Goal: Information Seeking & Learning: Learn about a topic

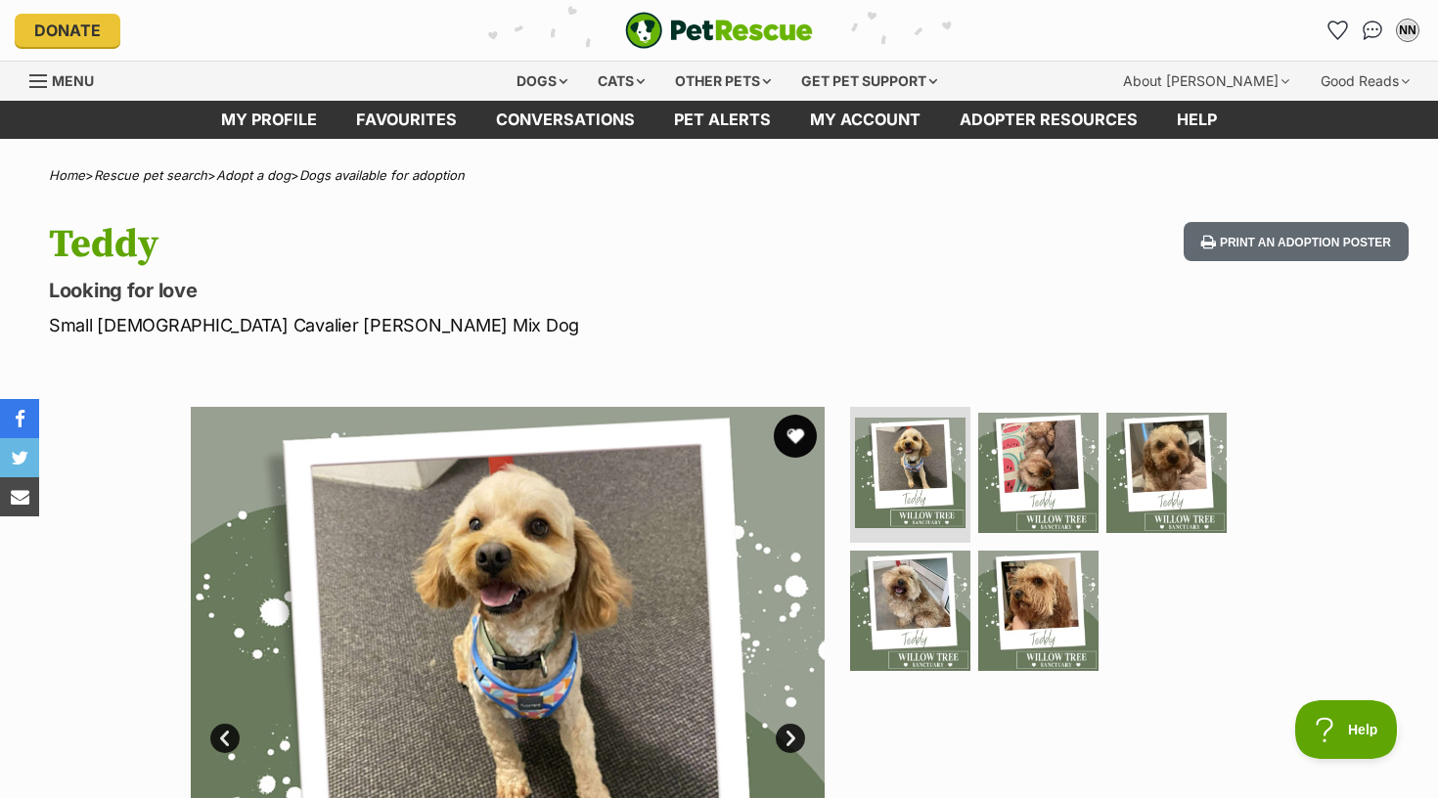
click at [806, 432] on button "favourite" at bounding box center [795, 436] width 43 height 43
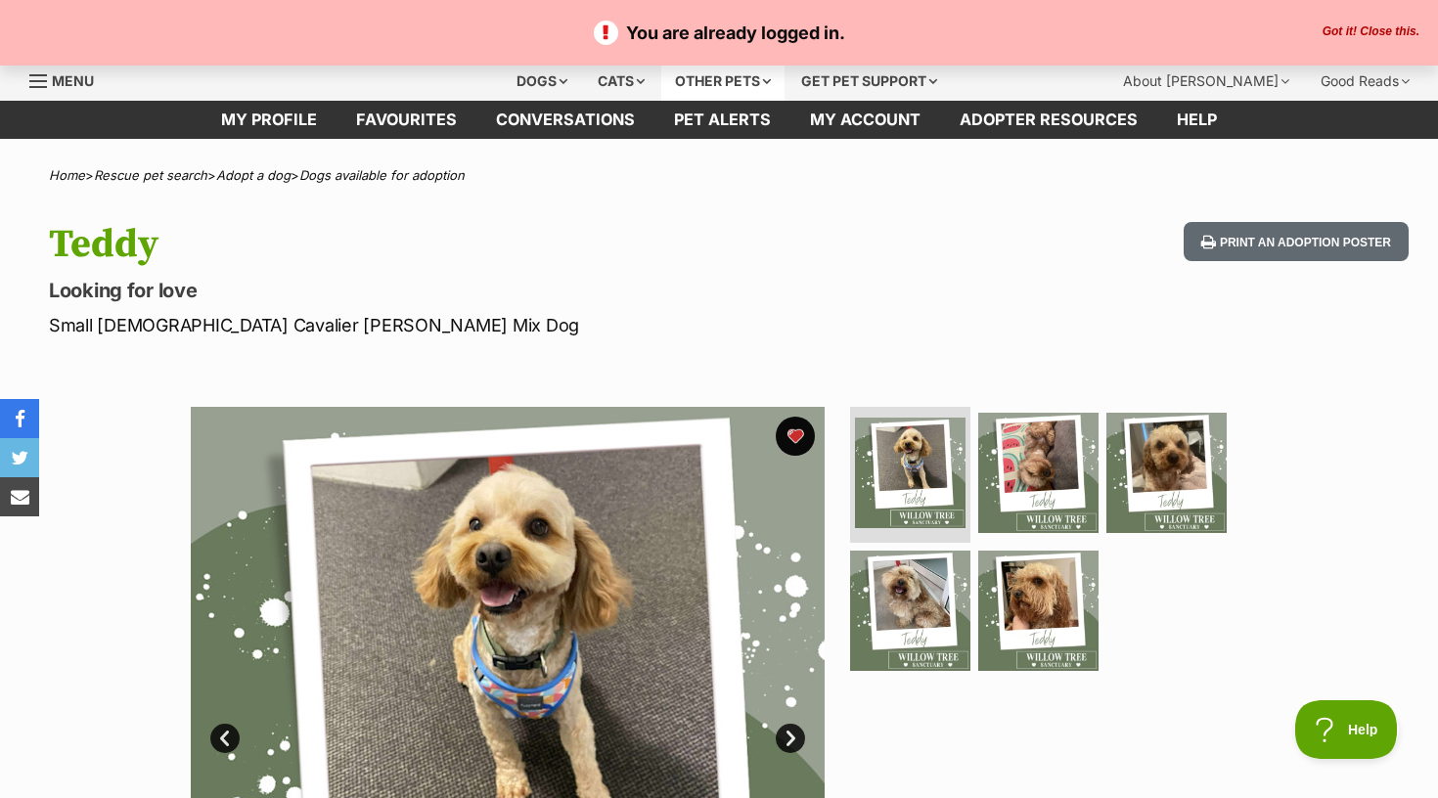
click at [708, 81] on div "Other pets" at bounding box center [722, 81] width 123 height 39
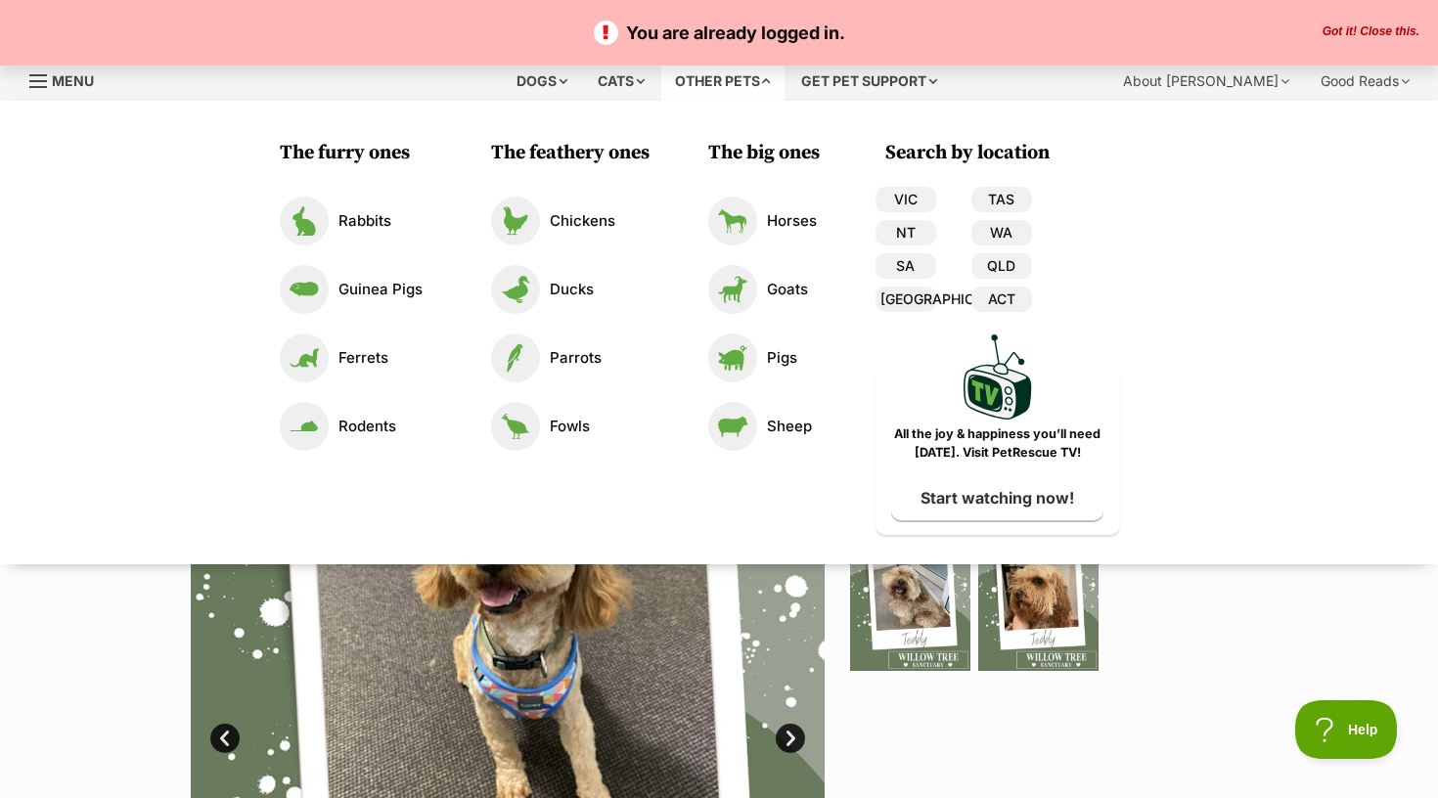
click at [414, 38] on p "You are already logged in." at bounding box center [719, 33] width 1399 height 26
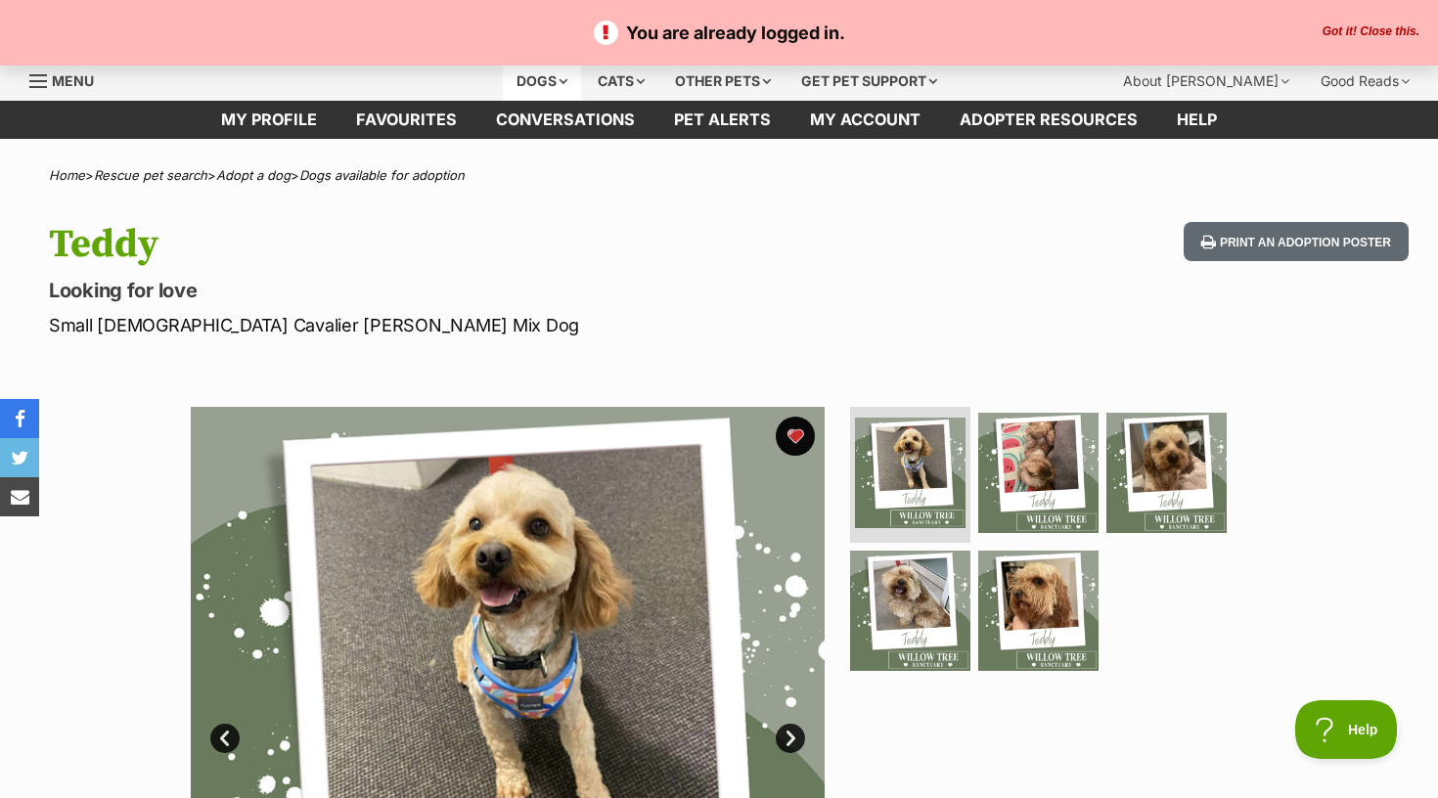
click at [532, 81] on div "Dogs" at bounding box center [542, 81] width 78 height 39
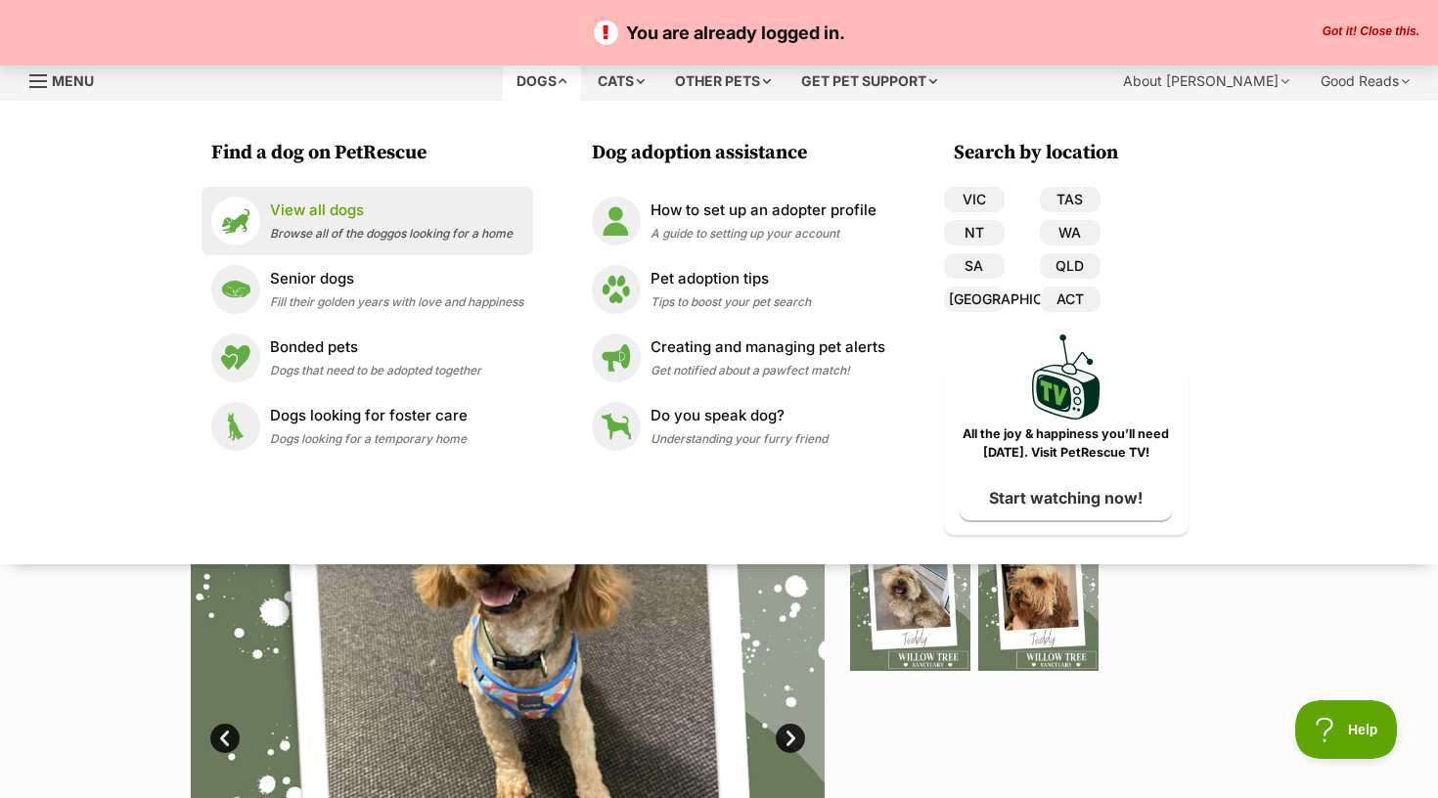
click at [326, 216] on p "View all dogs" at bounding box center [391, 211] width 243 height 23
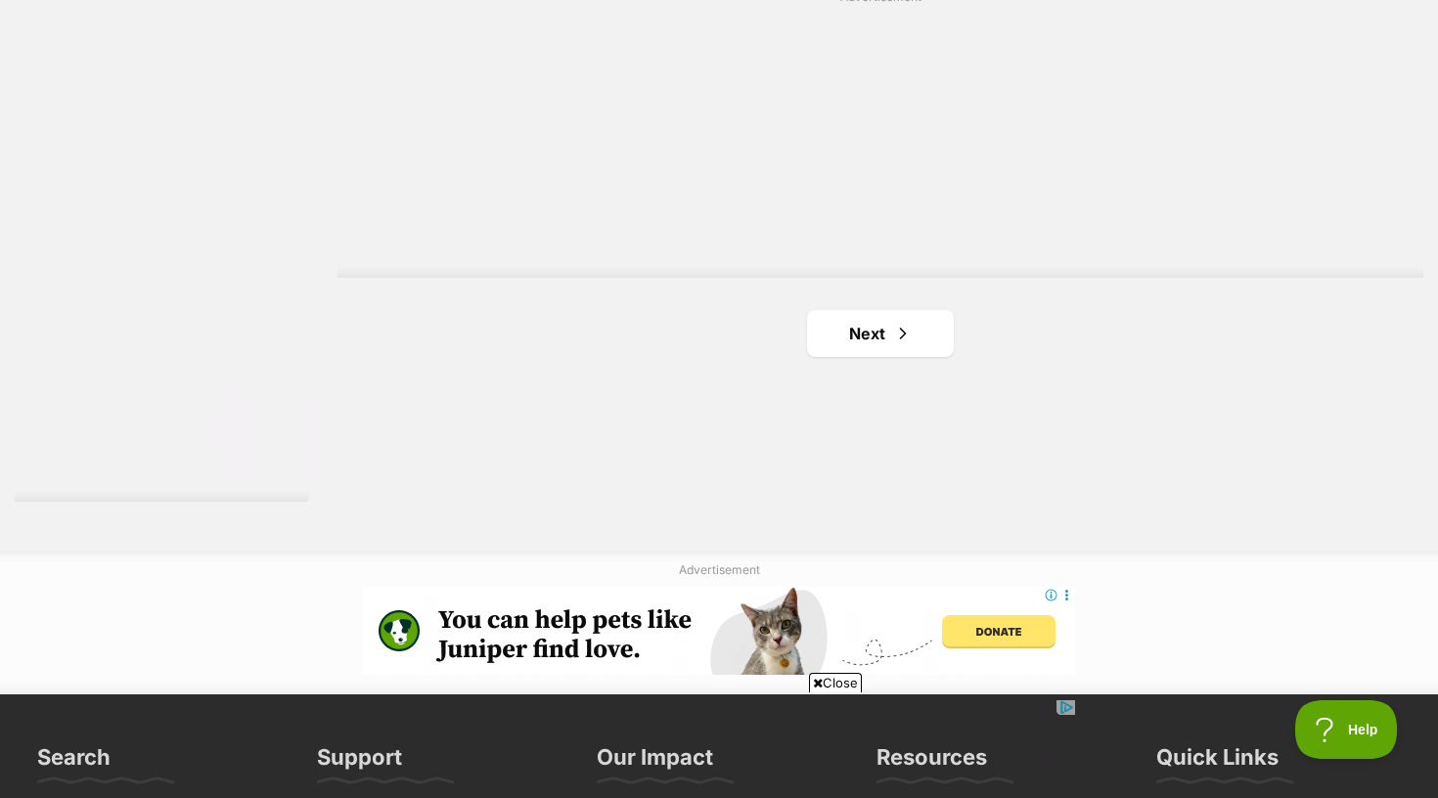
scroll to position [3544, 0]
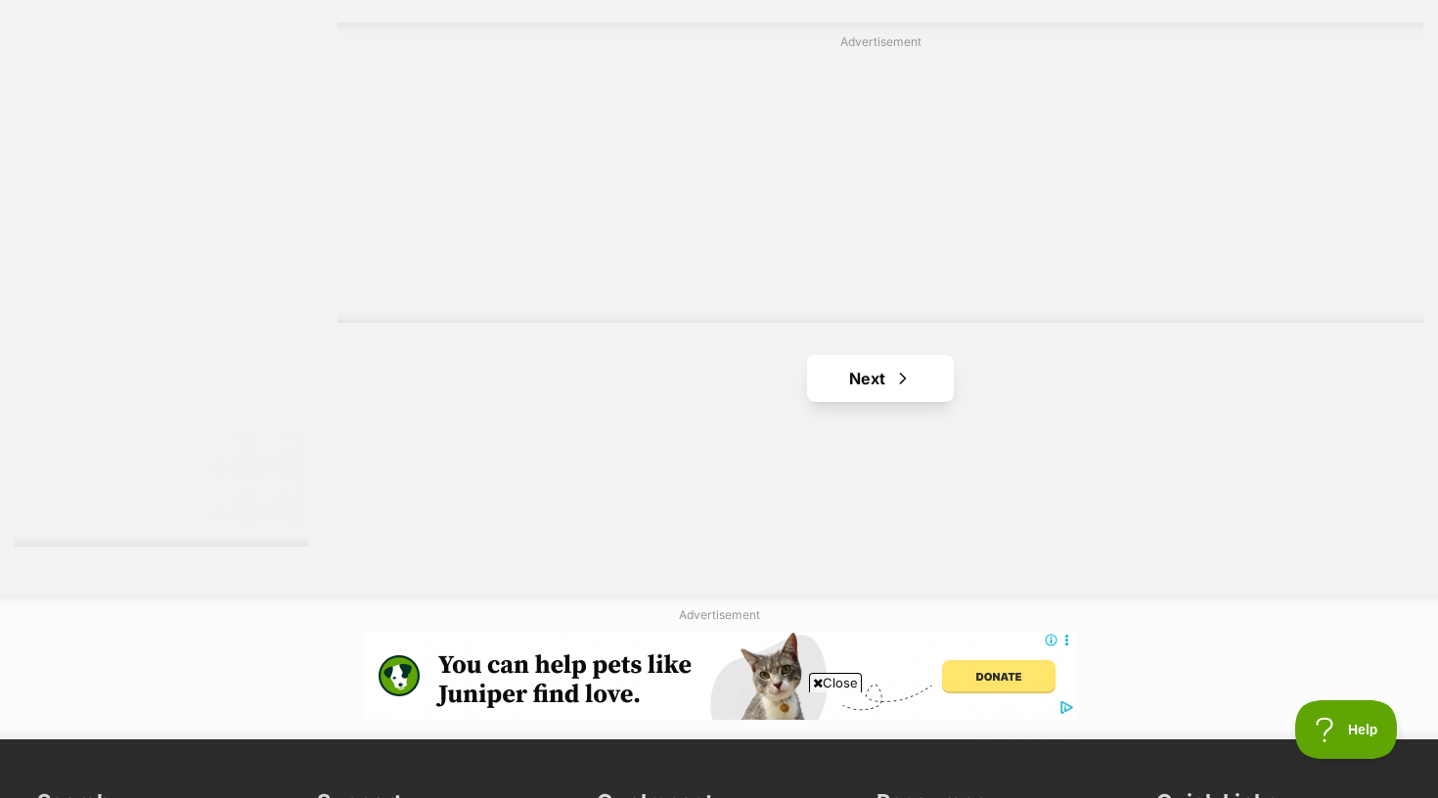
click at [926, 371] on link "Next" at bounding box center [880, 378] width 147 height 47
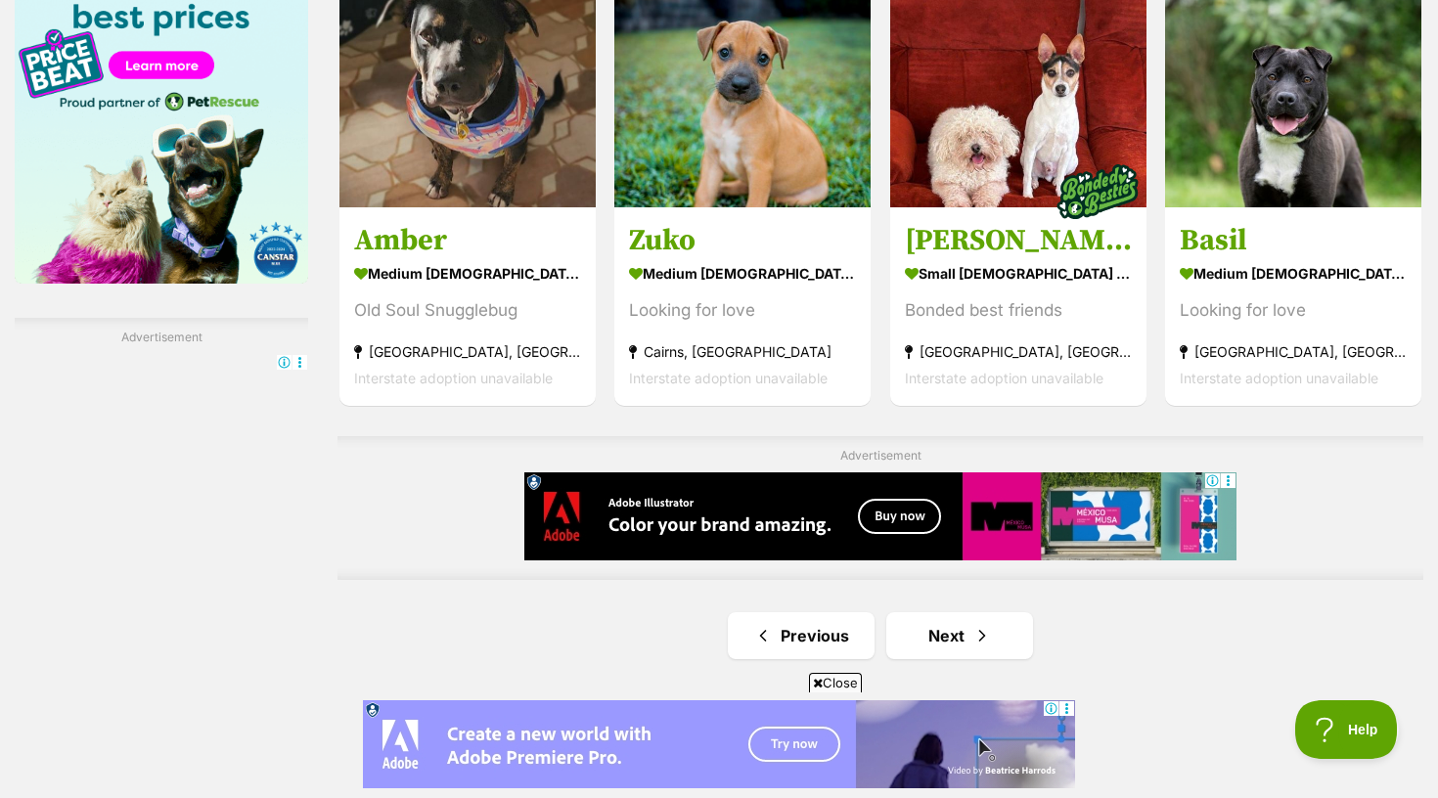
scroll to position [3177, 0]
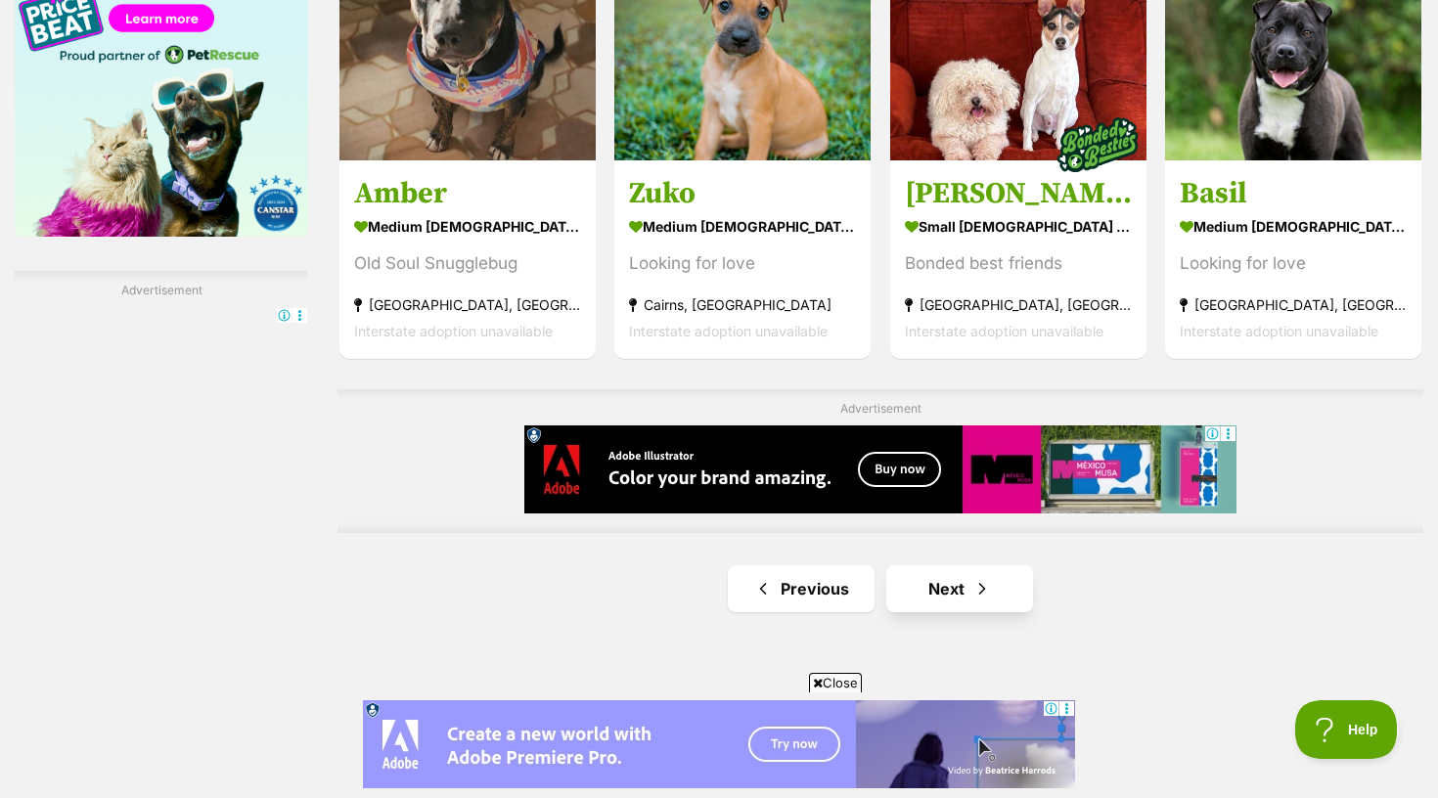
click at [970, 566] on link "Next" at bounding box center [959, 589] width 147 height 47
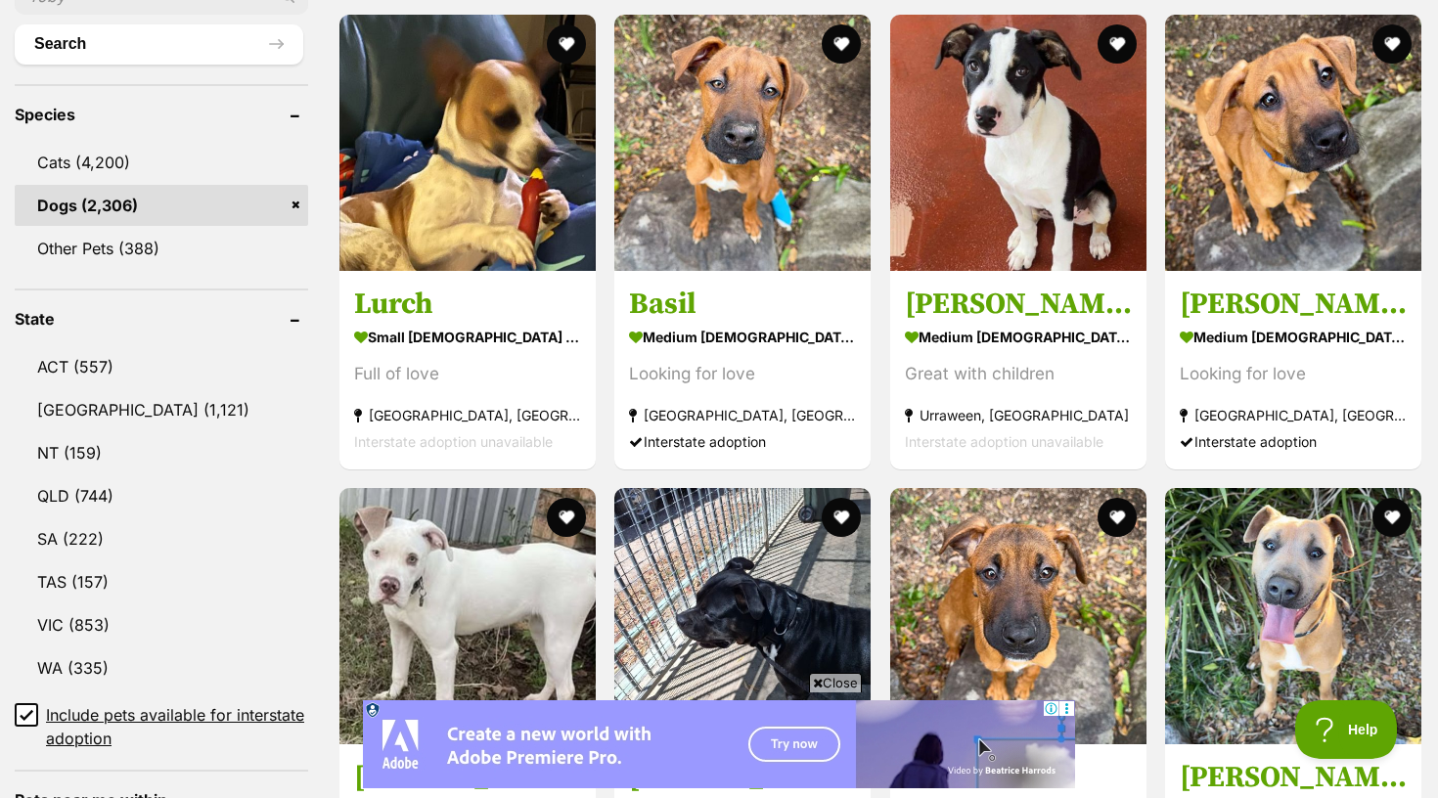
scroll to position [750, 0]
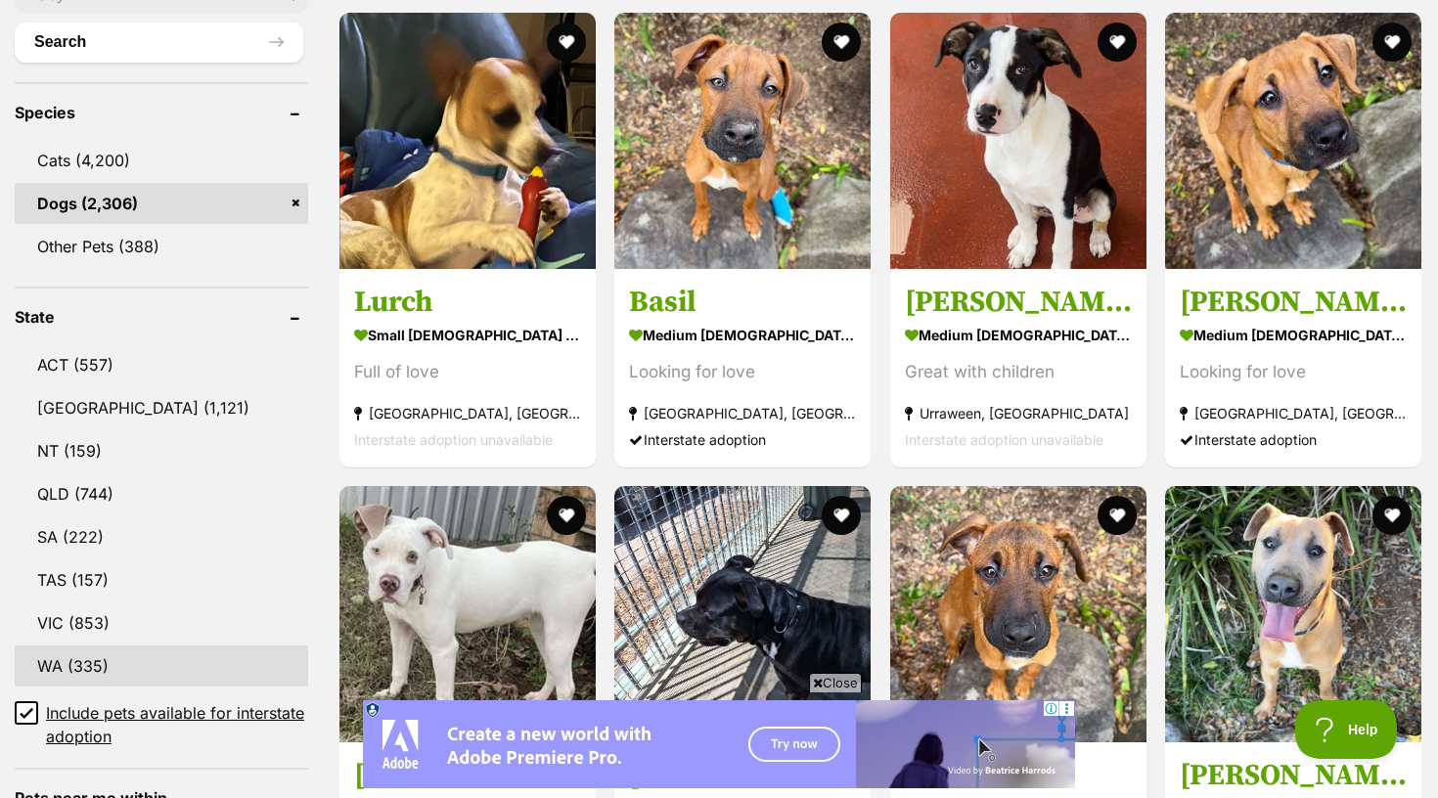
click at [132, 646] on link "WA (335)" at bounding box center [162, 666] width 294 height 41
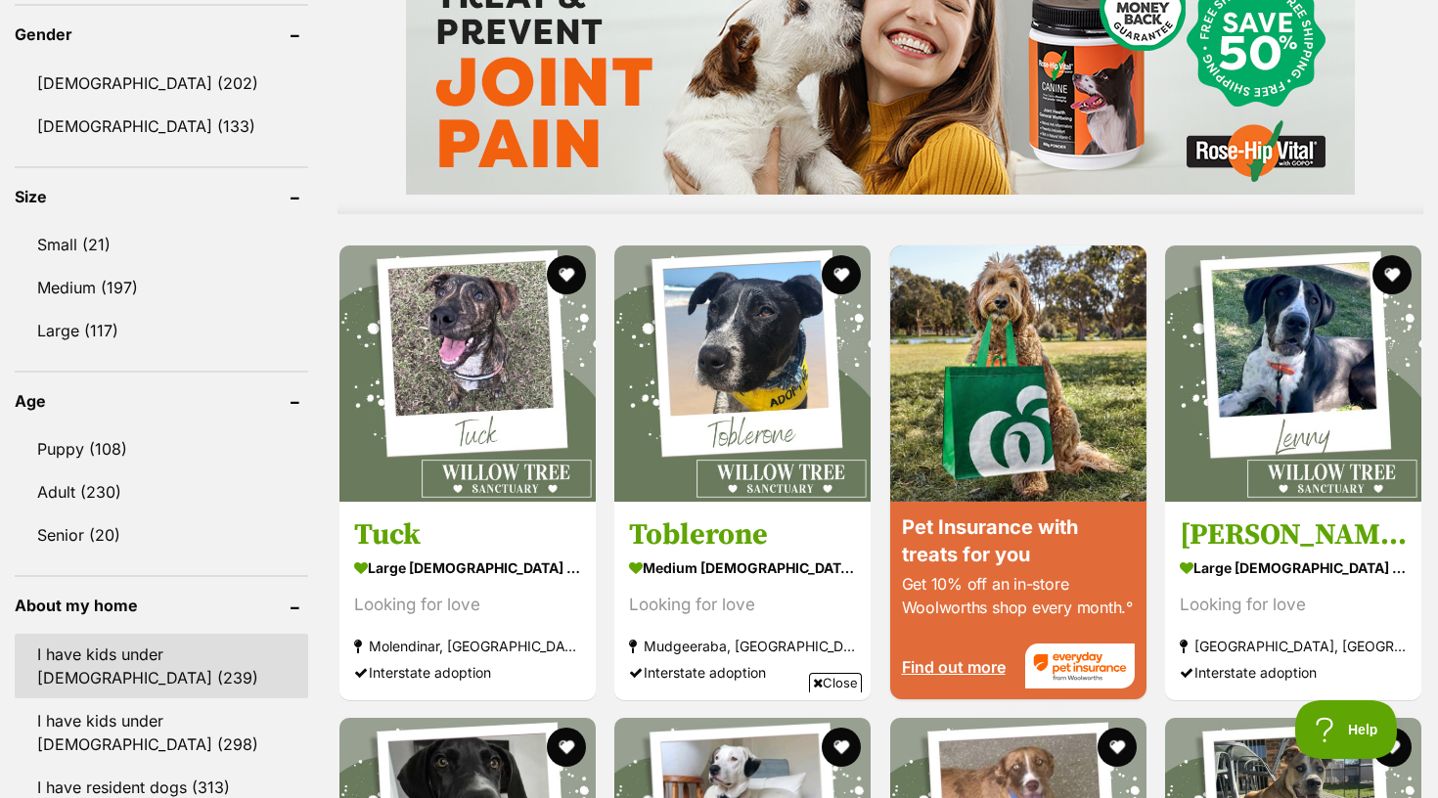
click at [132, 647] on link "I have kids under [DEMOGRAPHIC_DATA] (239)" at bounding box center [162, 666] width 294 height 65
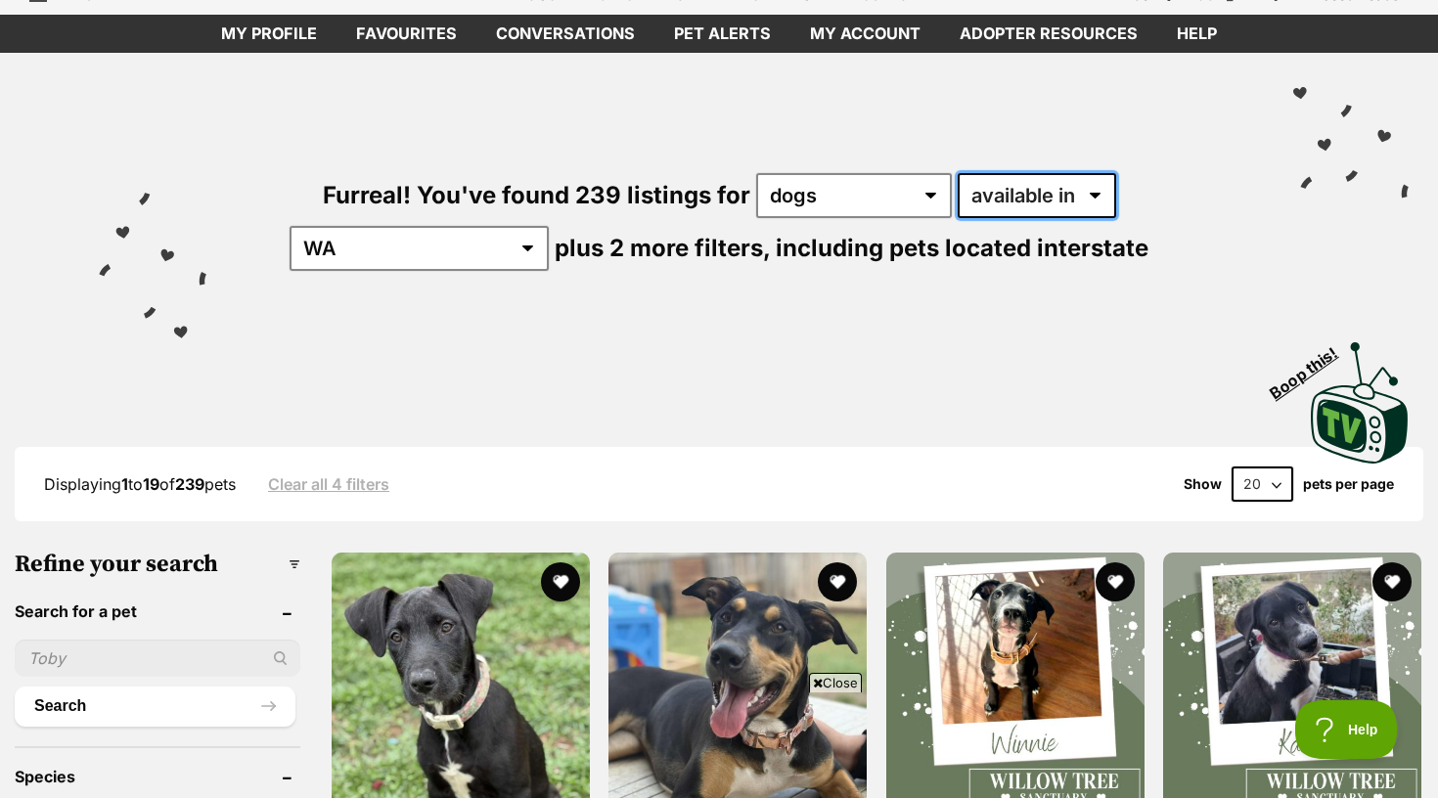
select select "disabled"
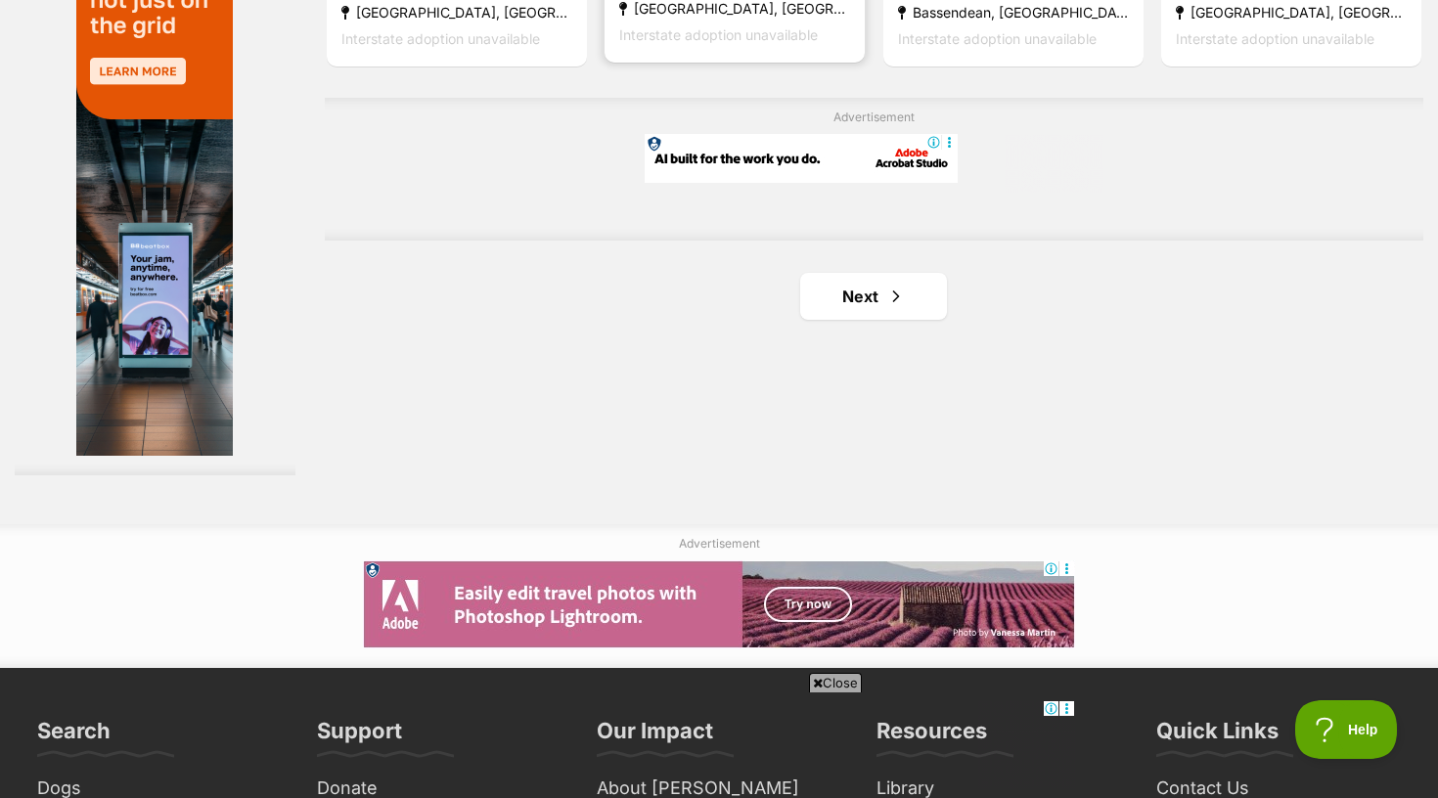
scroll to position [3521, 0]
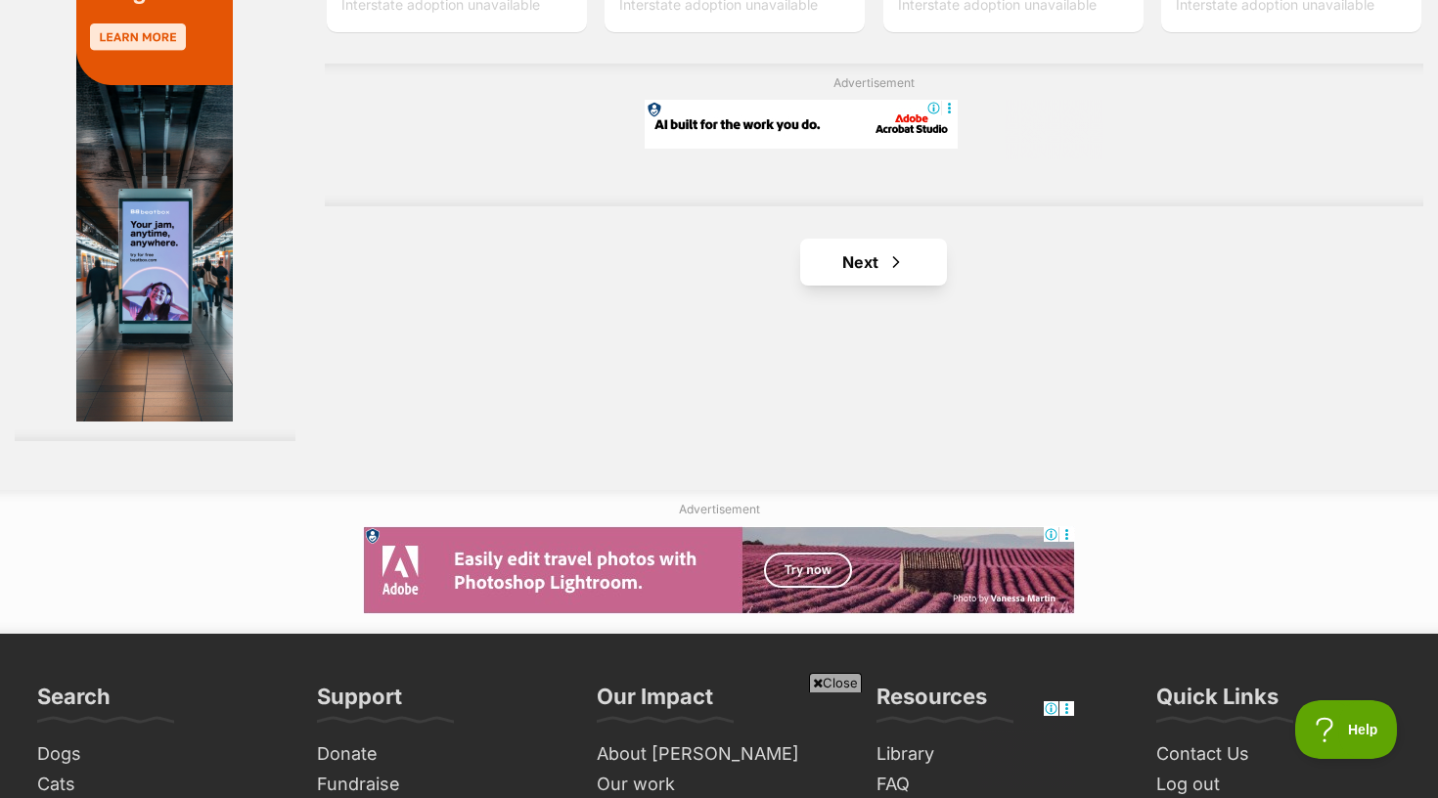
click at [837, 286] on link "Next" at bounding box center [873, 262] width 147 height 47
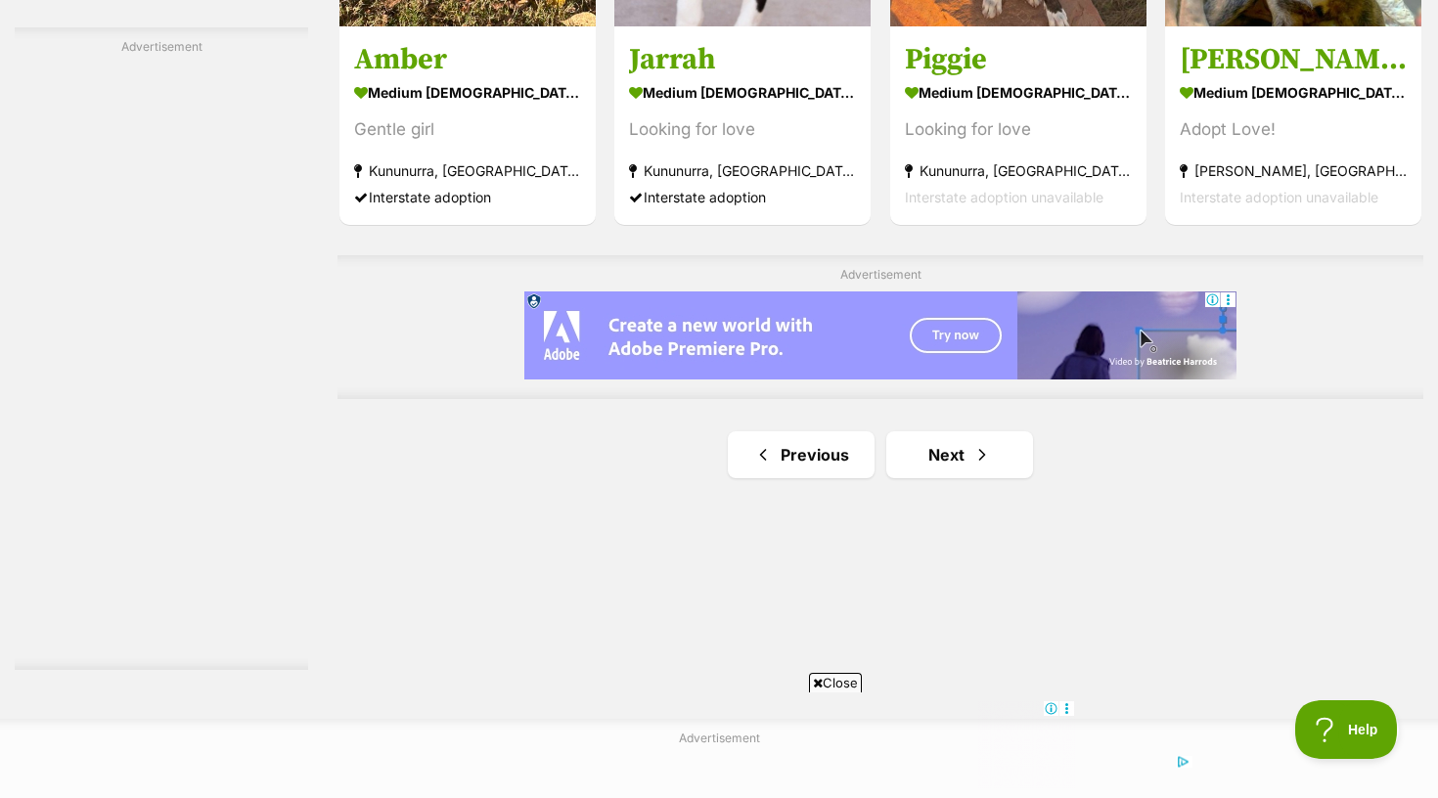
scroll to position [3318, 0]
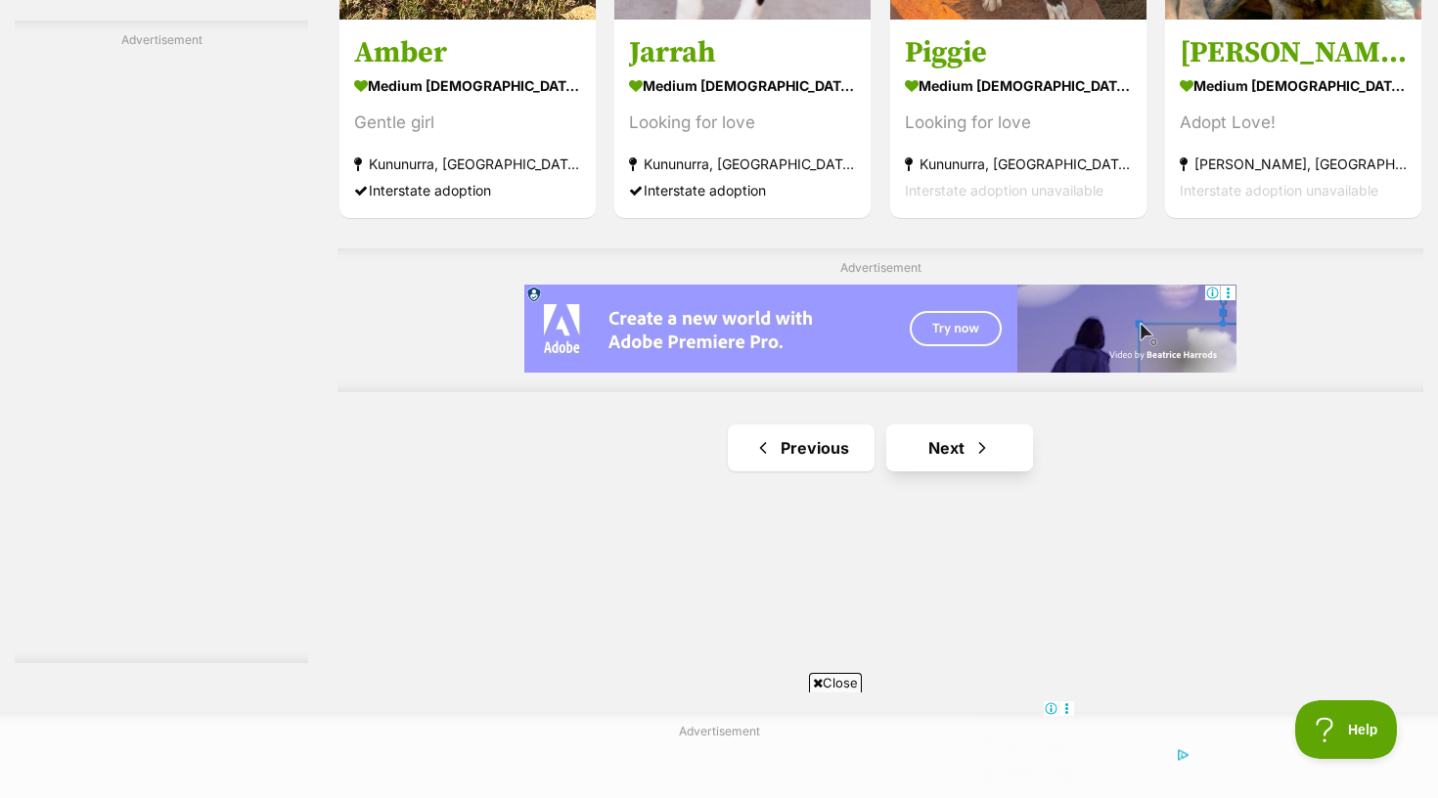
click at [927, 438] on link "Next" at bounding box center [959, 448] width 147 height 47
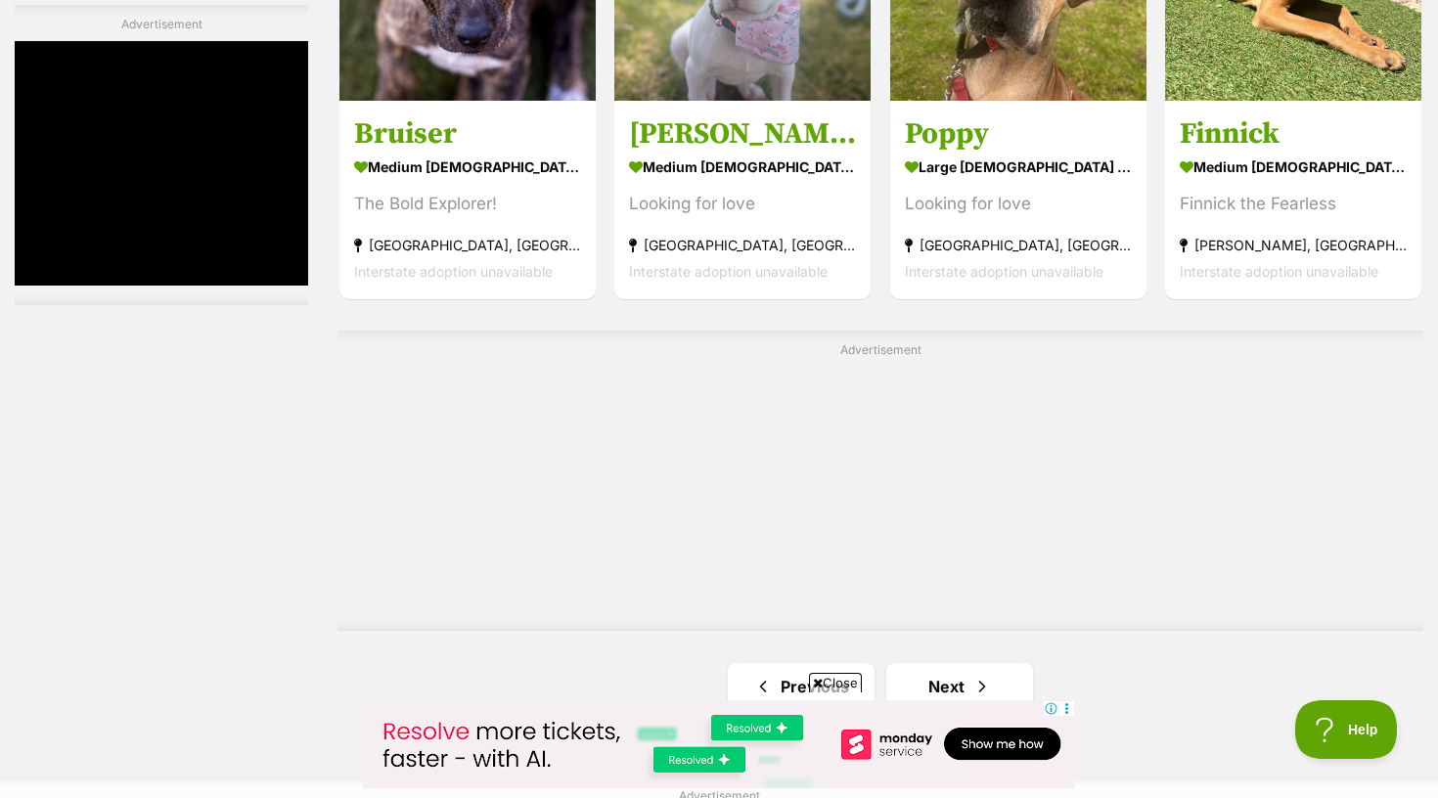
scroll to position [3430, 0]
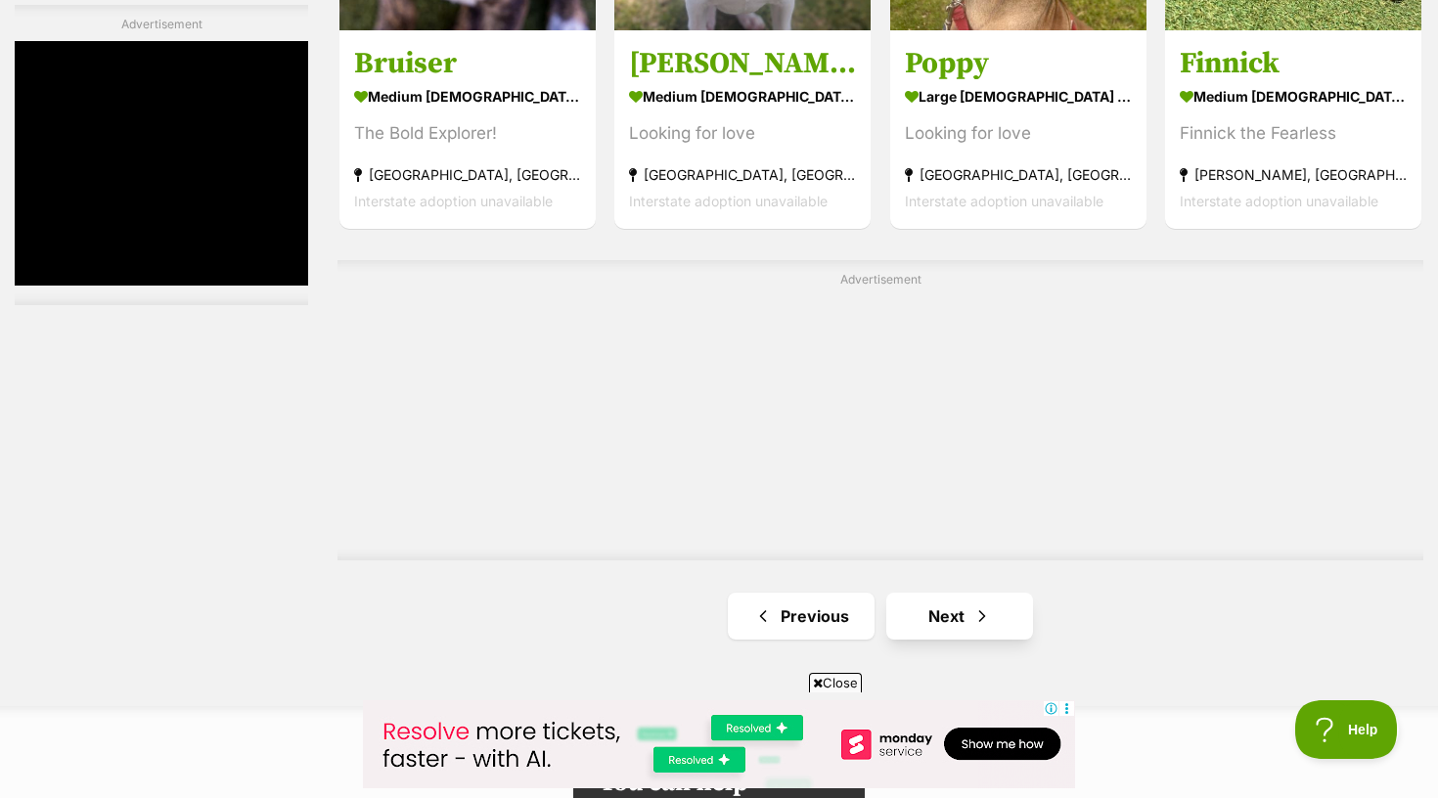
click at [951, 600] on link "Next" at bounding box center [959, 616] width 147 height 47
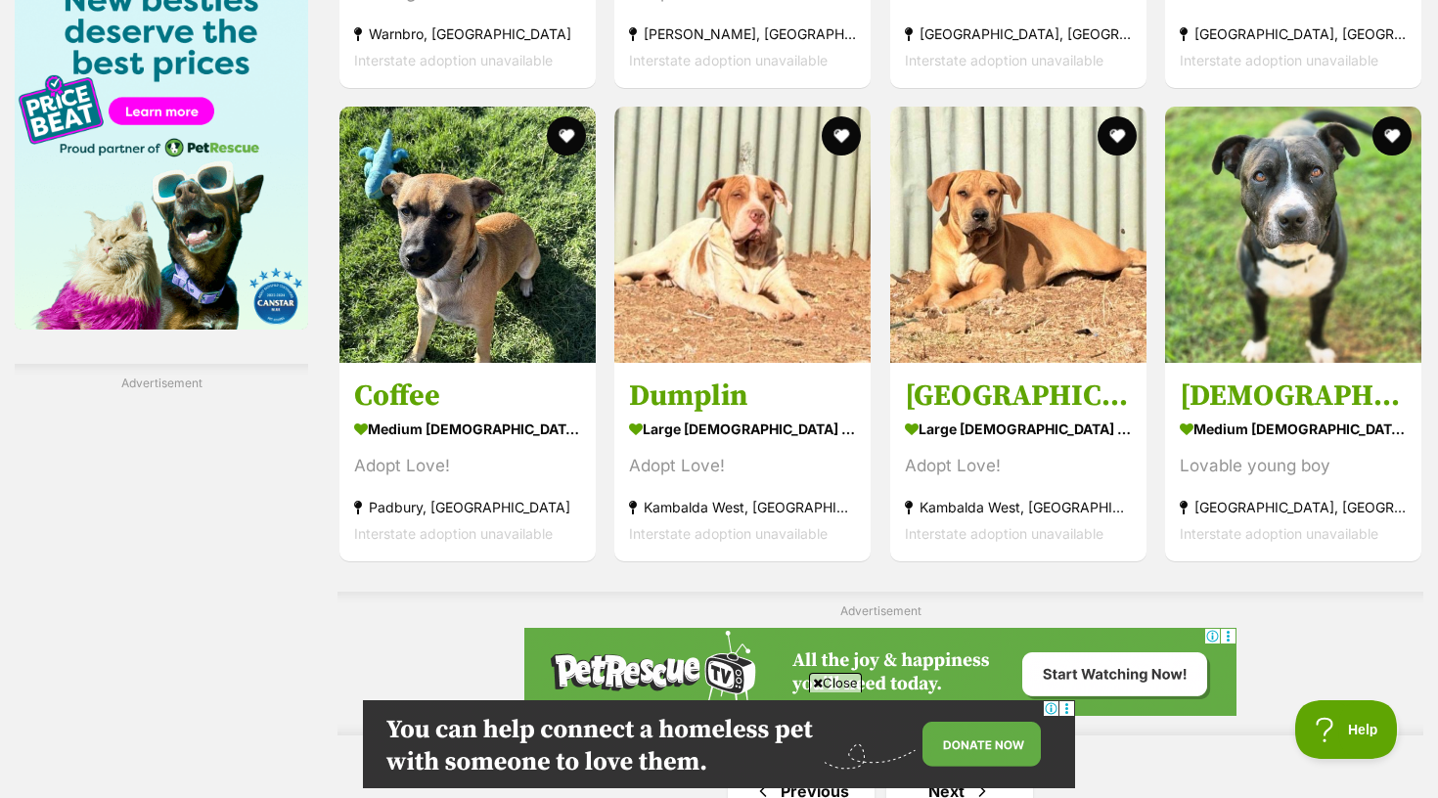
scroll to position [3319, 0]
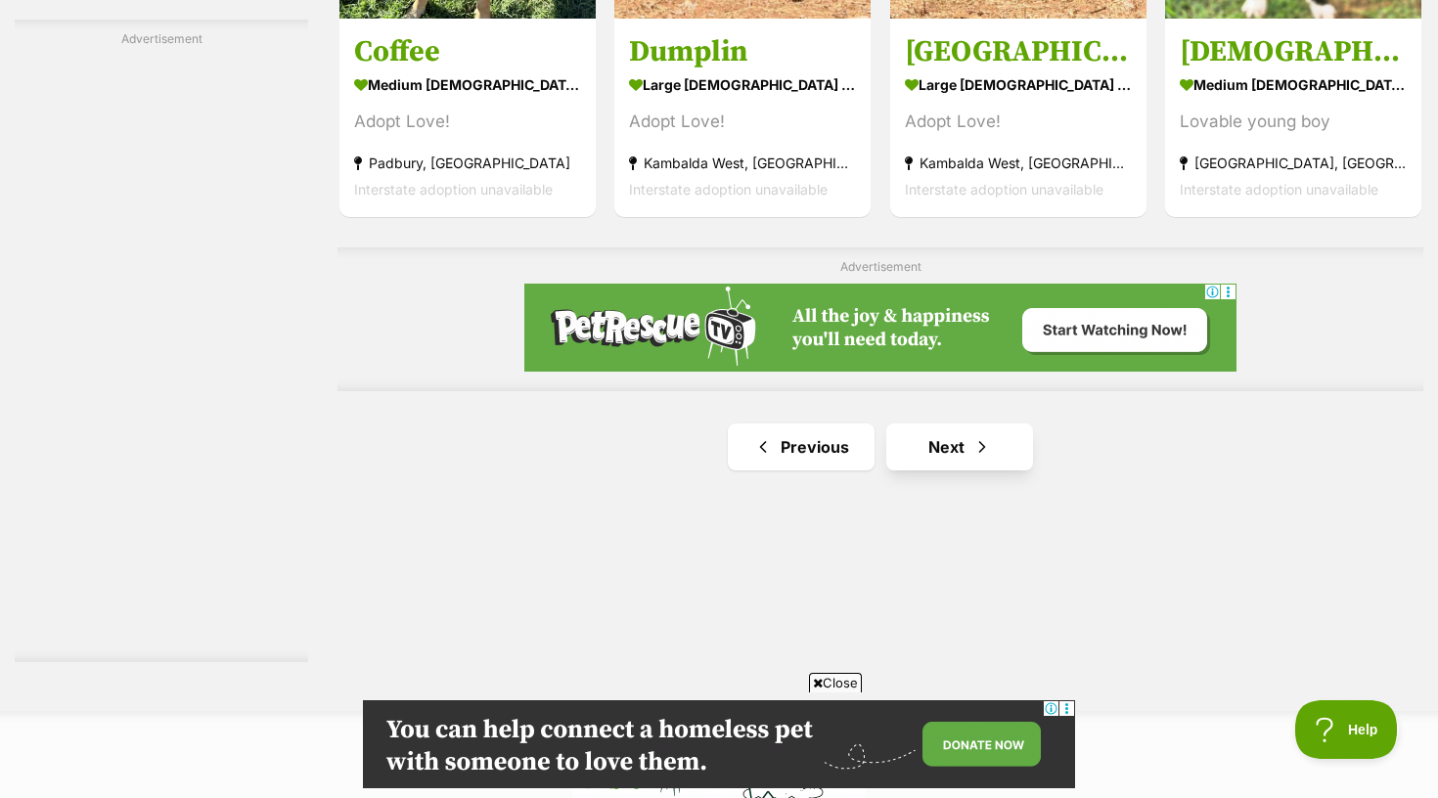
click at [929, 445] on link "Next" at bounding box center [959, 447] width 147 height 47
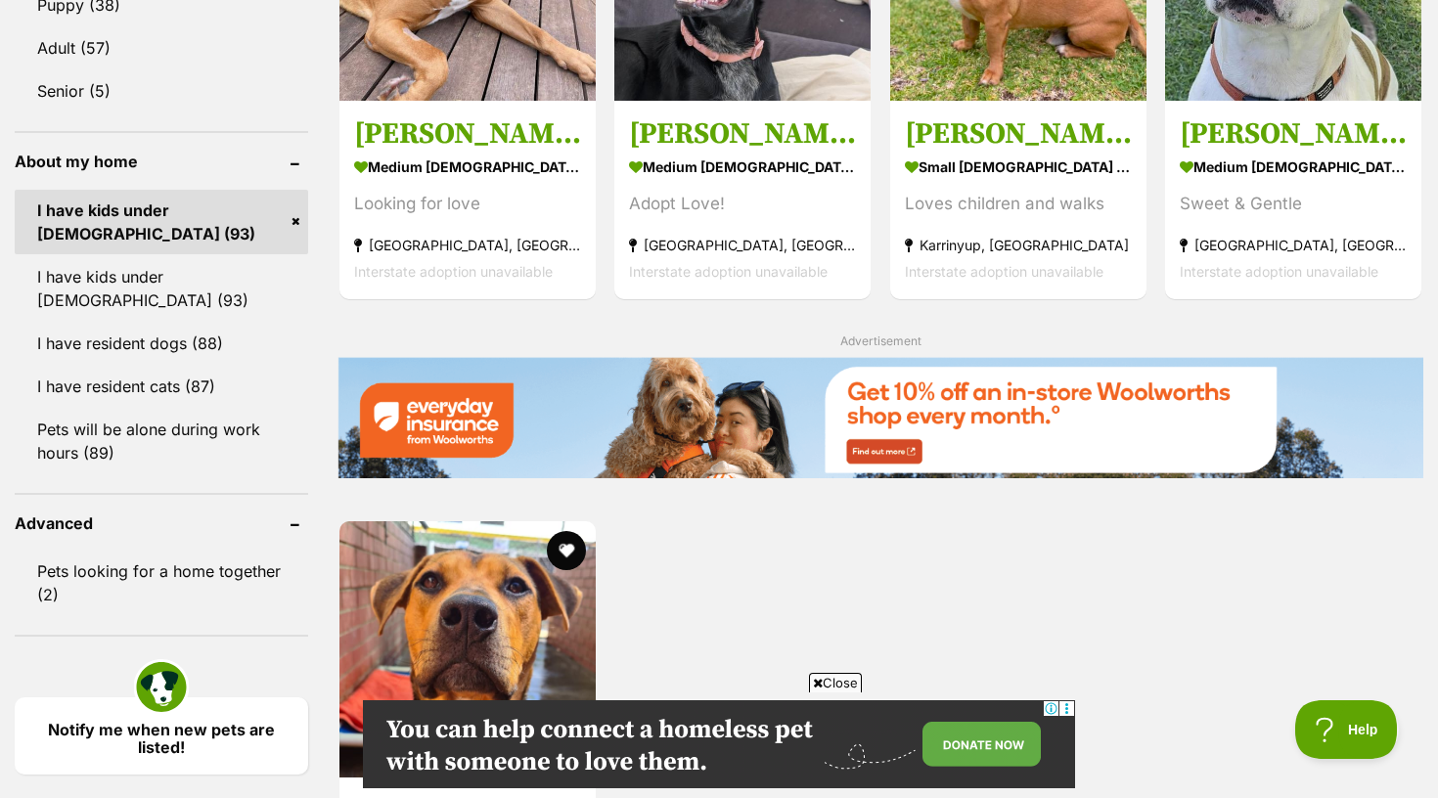
scroll to position [2066, 0]
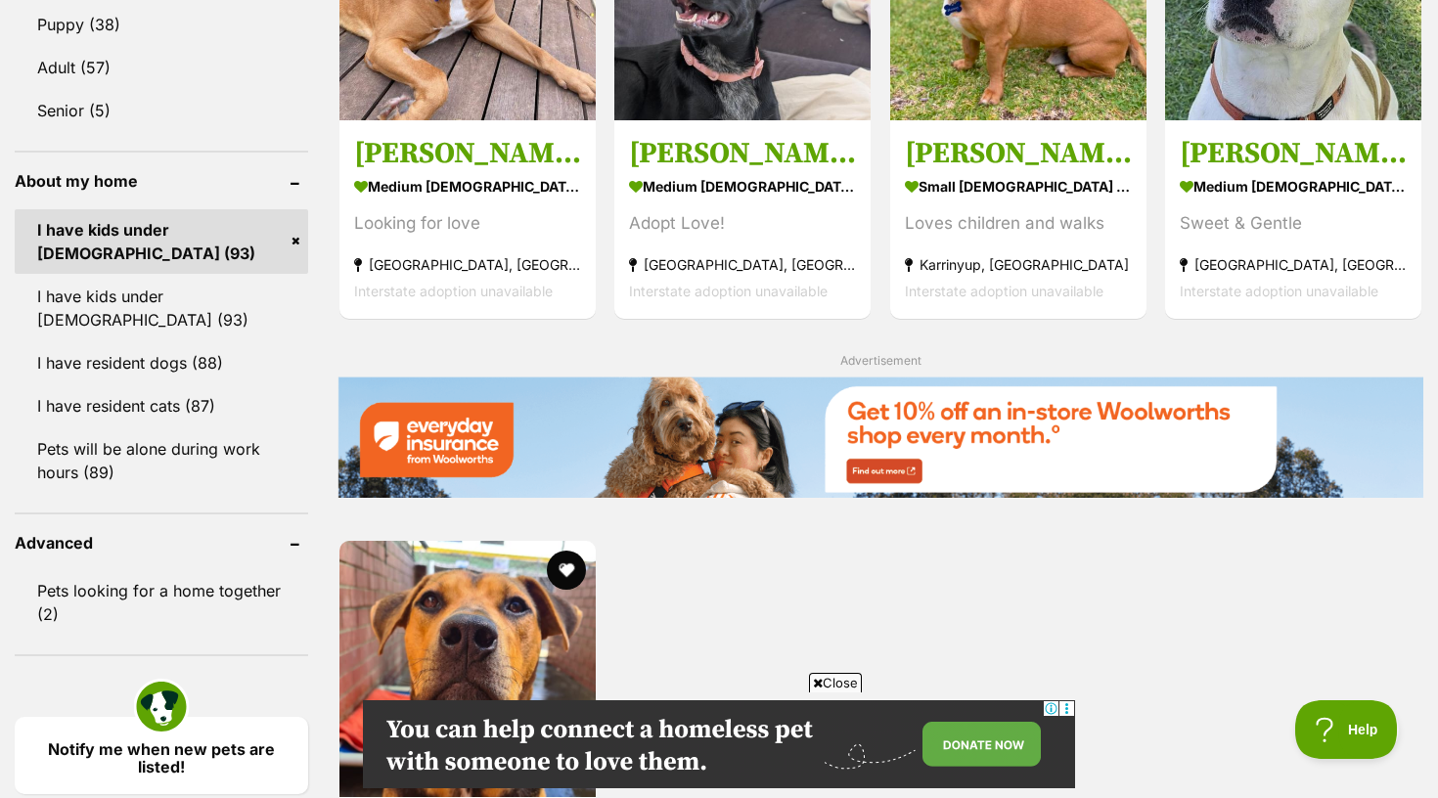
click at [235, 237] on link "I have kids under [DEMOGRAPHIC_DATA] (93)" at bounding box center [162, 241] width 294 height 65
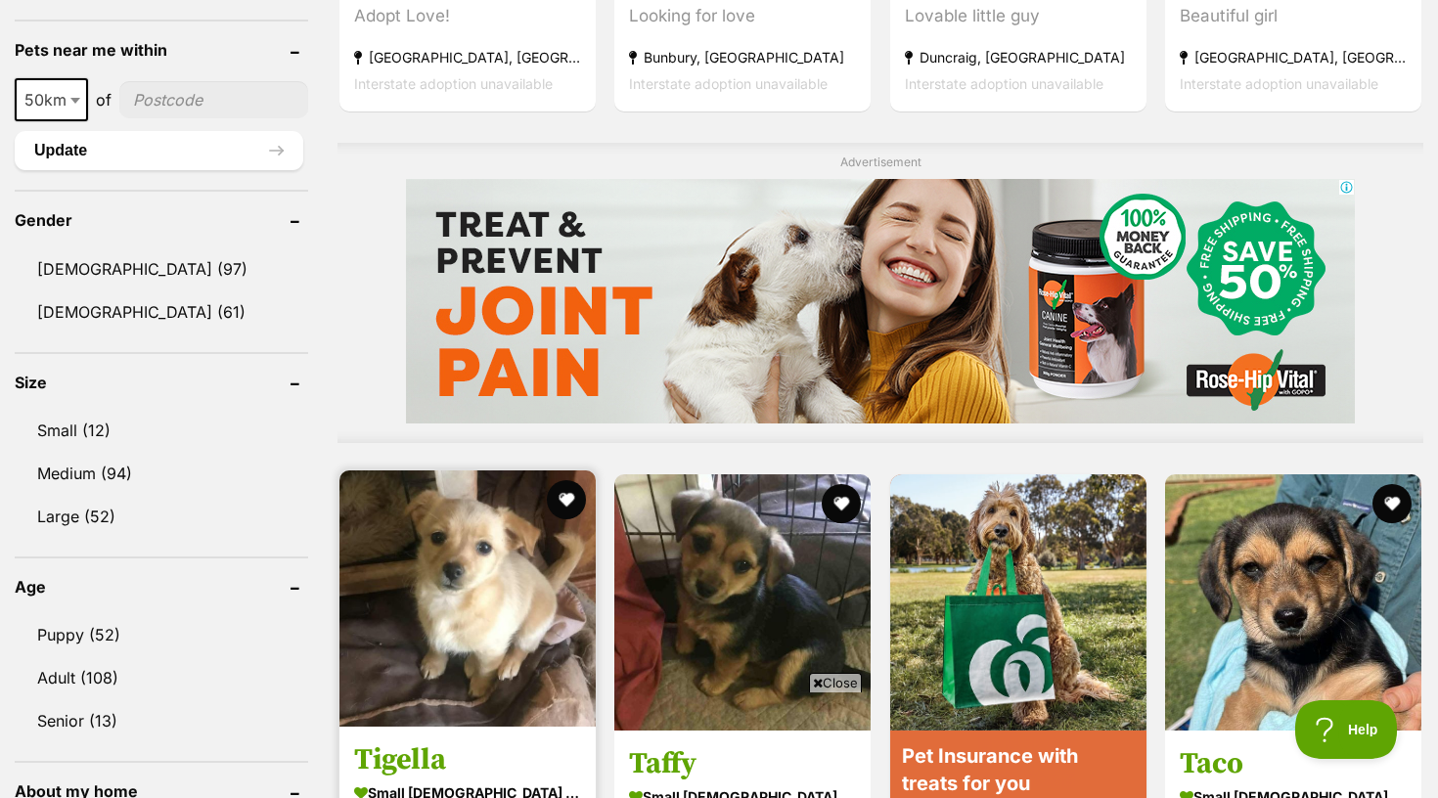
click at [445, 582] on img at bounding box center [468, 599] width 256 height 256
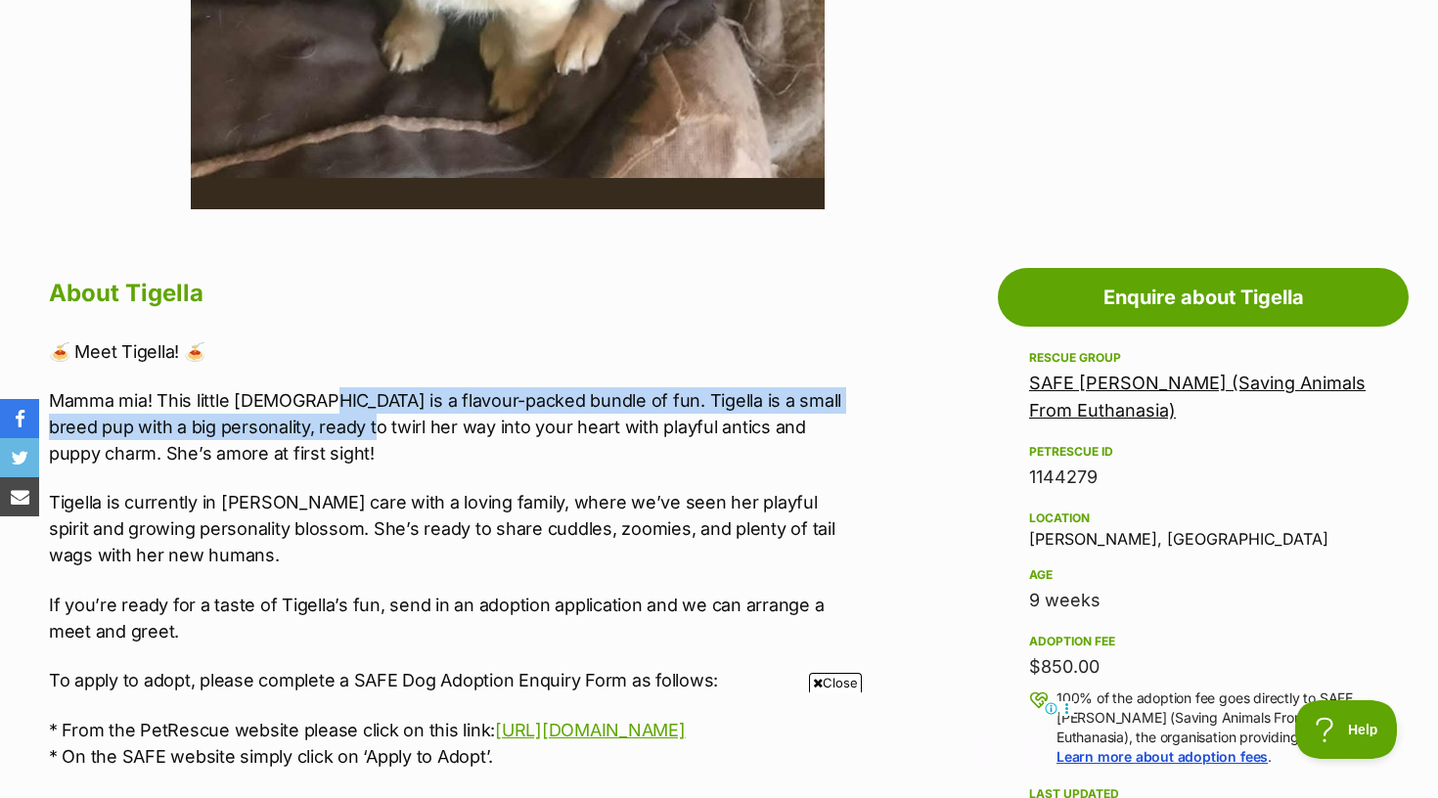
drag, startPoint x: 296, startPoint y: 399, endPoint x: 314, endPoint y: 435, distance: 40.3
click at [314, 435] on p "Mamma mia! This little lady is a flavour-packed bundle of fun. Tigella is a sma…" at bounding box center [453, 426] width 808 height 79
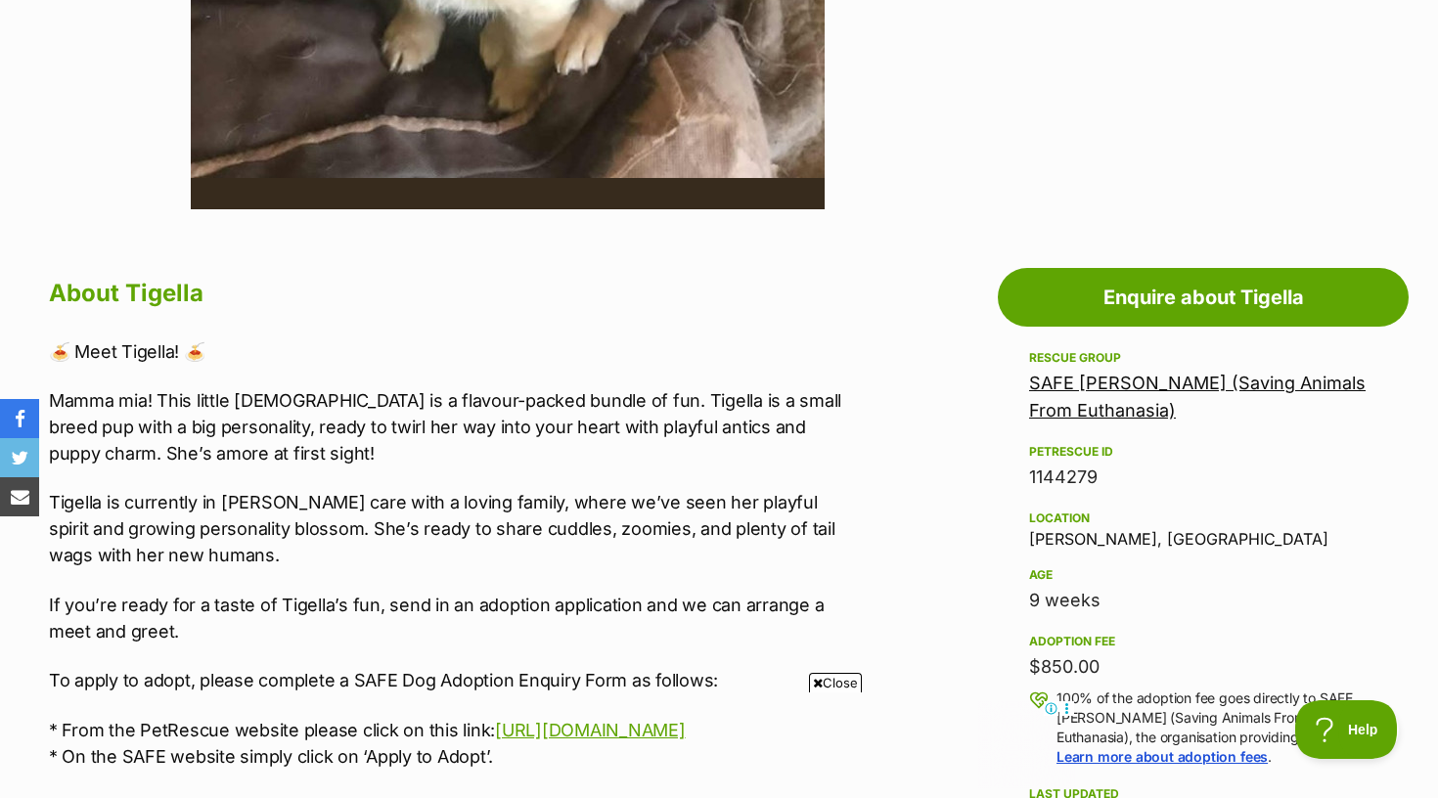
click at [322, 447] on p "Mamma mia! This little lady is a flavour-packed bundle of fun. Tigella is a sma…" at bounding box center [453, 426] width 808 height 79
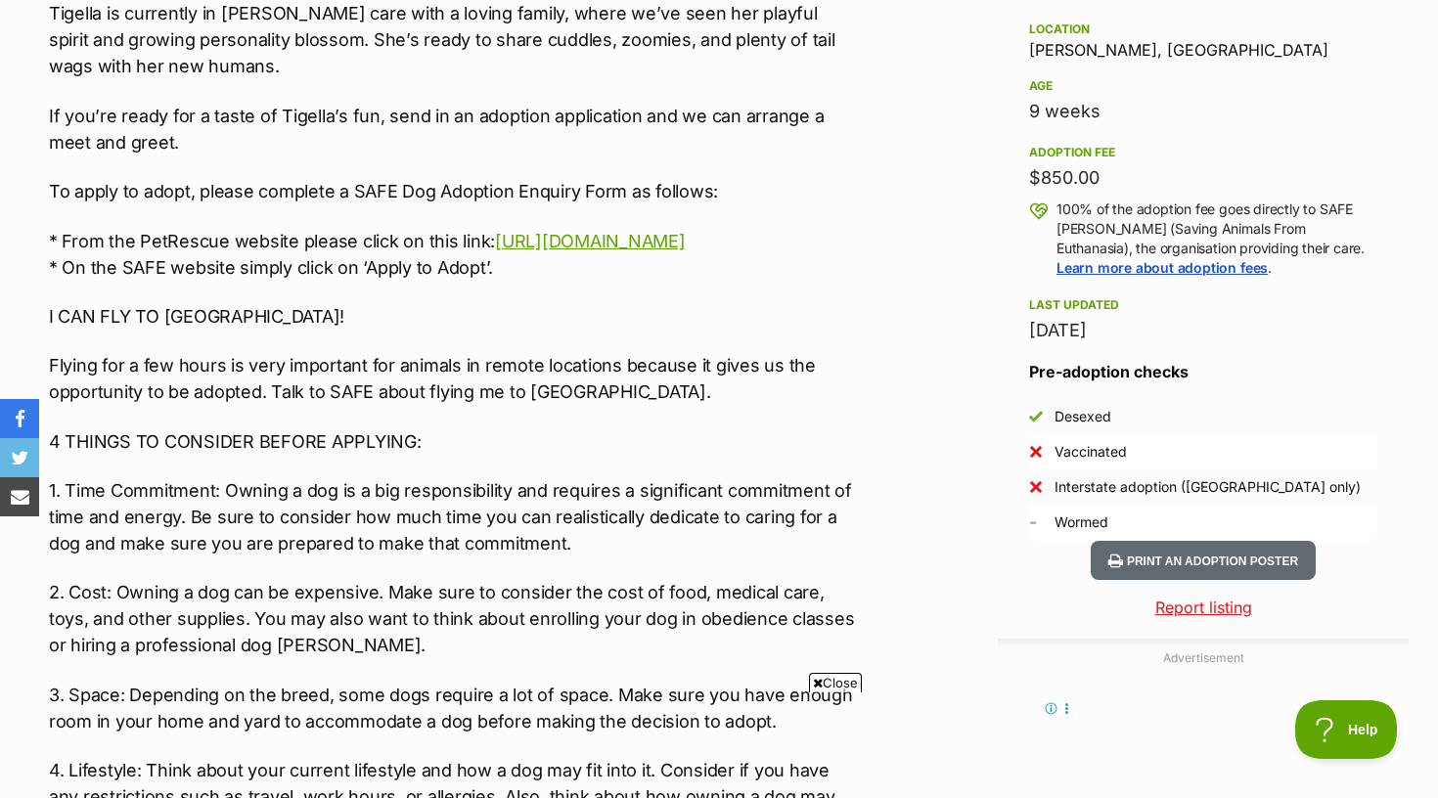
scroll to position [1325, 0]
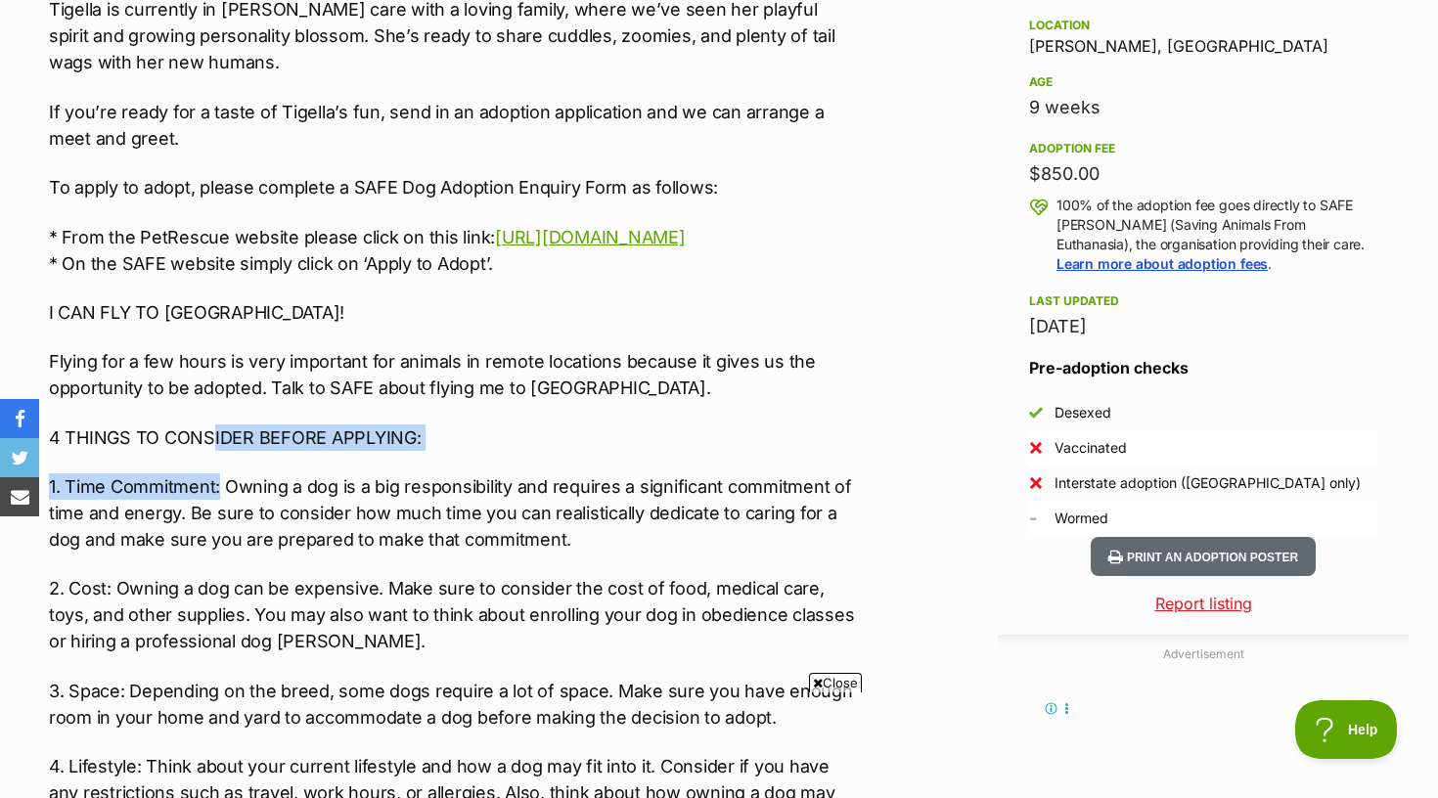
drag, startPoint x: 212, startPoint y: 461, endPoint x: 219, endPoint y: 507, distance: 46.5
click at [219, 507] on div "🍝 Meet Tigella! 🍝 Mamma mia! This little lady is a flavour-packed bundle of fun…" at bounding box center [453, 632] width 808 height 1574
click at [228, 509] on p "1. Time Commitment: Owning a dog is a big responsibility and requires a signifi…" at bounding box center [453, 513] width 808 height 79
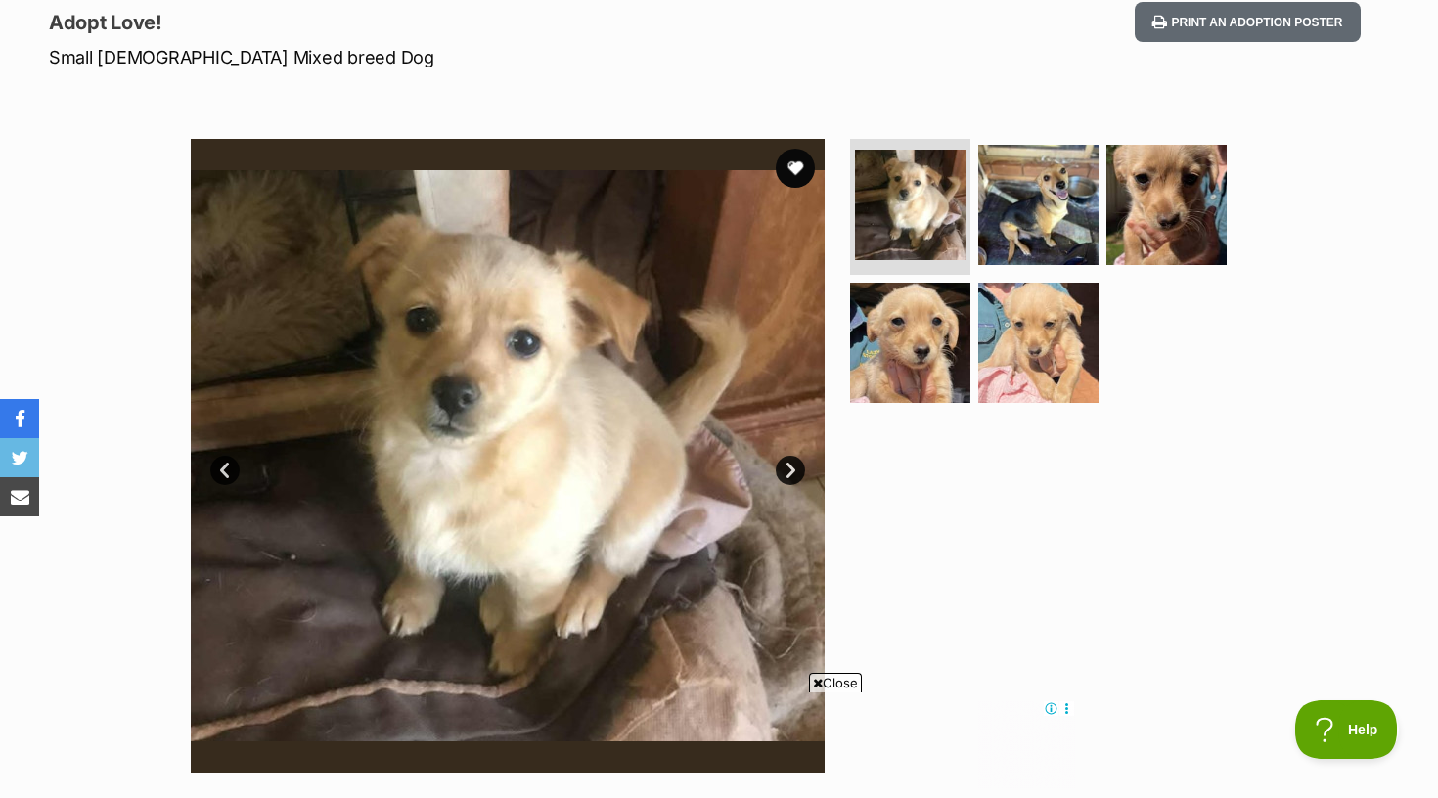
scroll to position [272, 0]
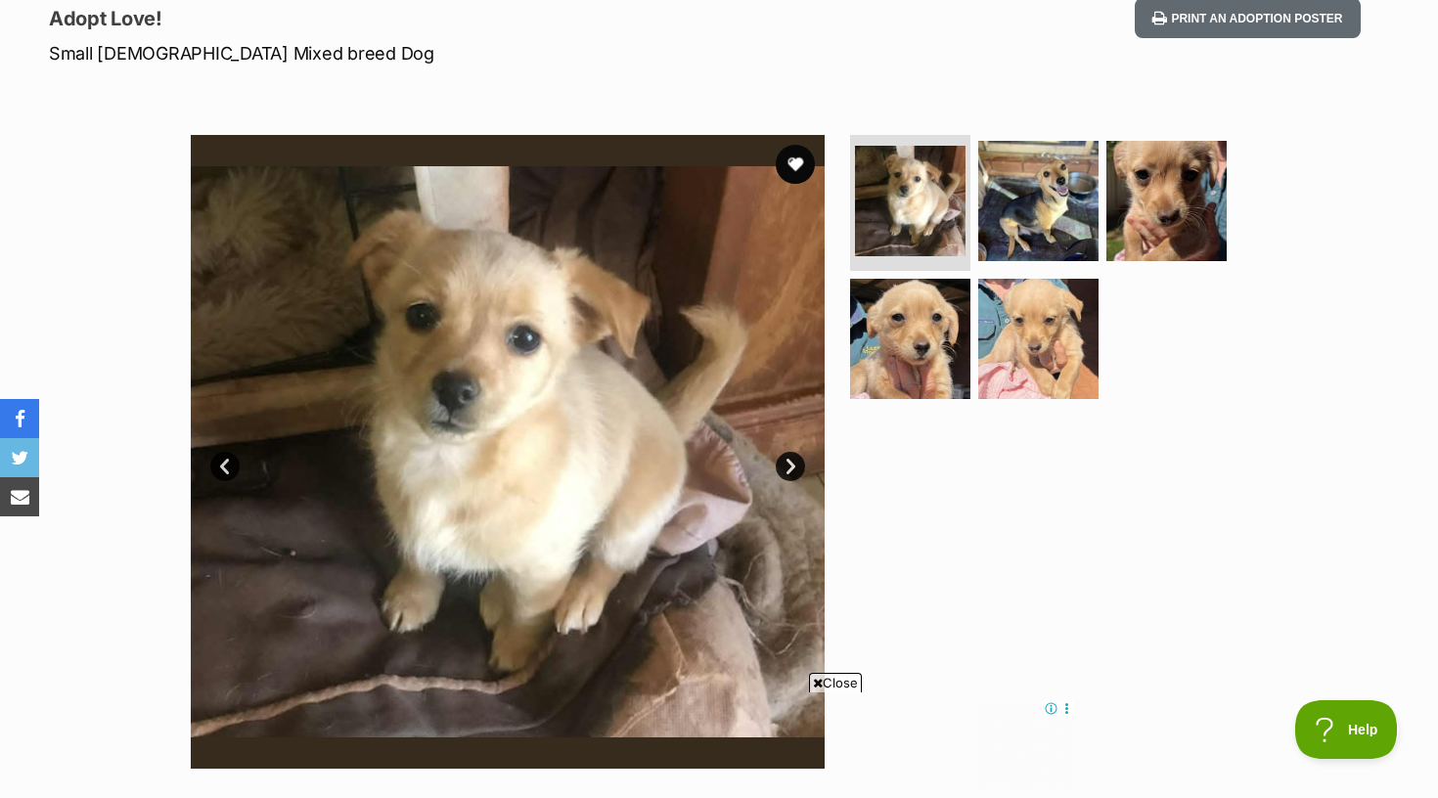
click at [790, 456] on link "Next" at bounding box center [790, 466] width 29 height 29
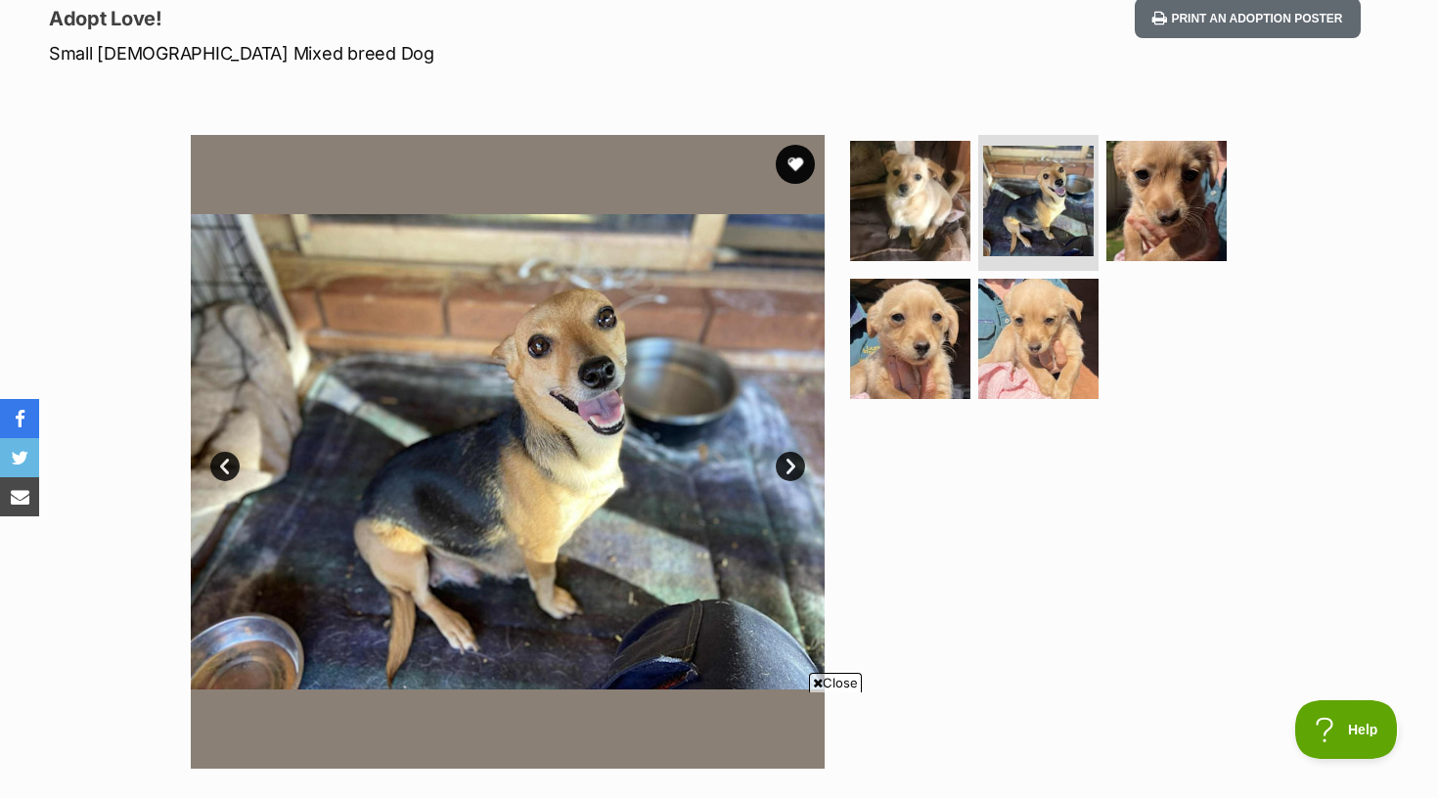
scroll to position [0, 0]
click at [788, 456] on link "Next" at bounding box center [790, 466] width 29 height 29
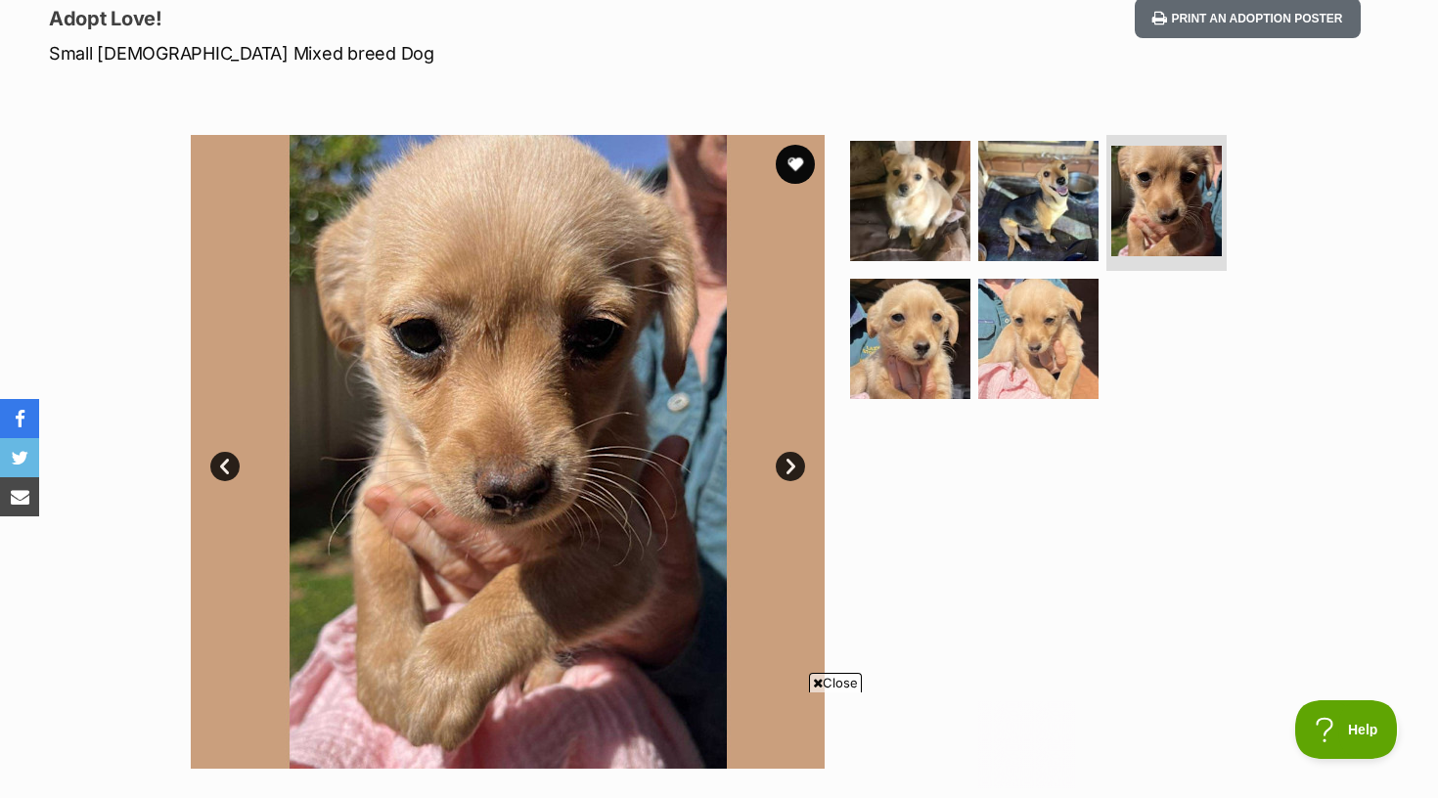
click at [788, 456] on link "Next" at bounding box center [790, 466] width 29 height 29
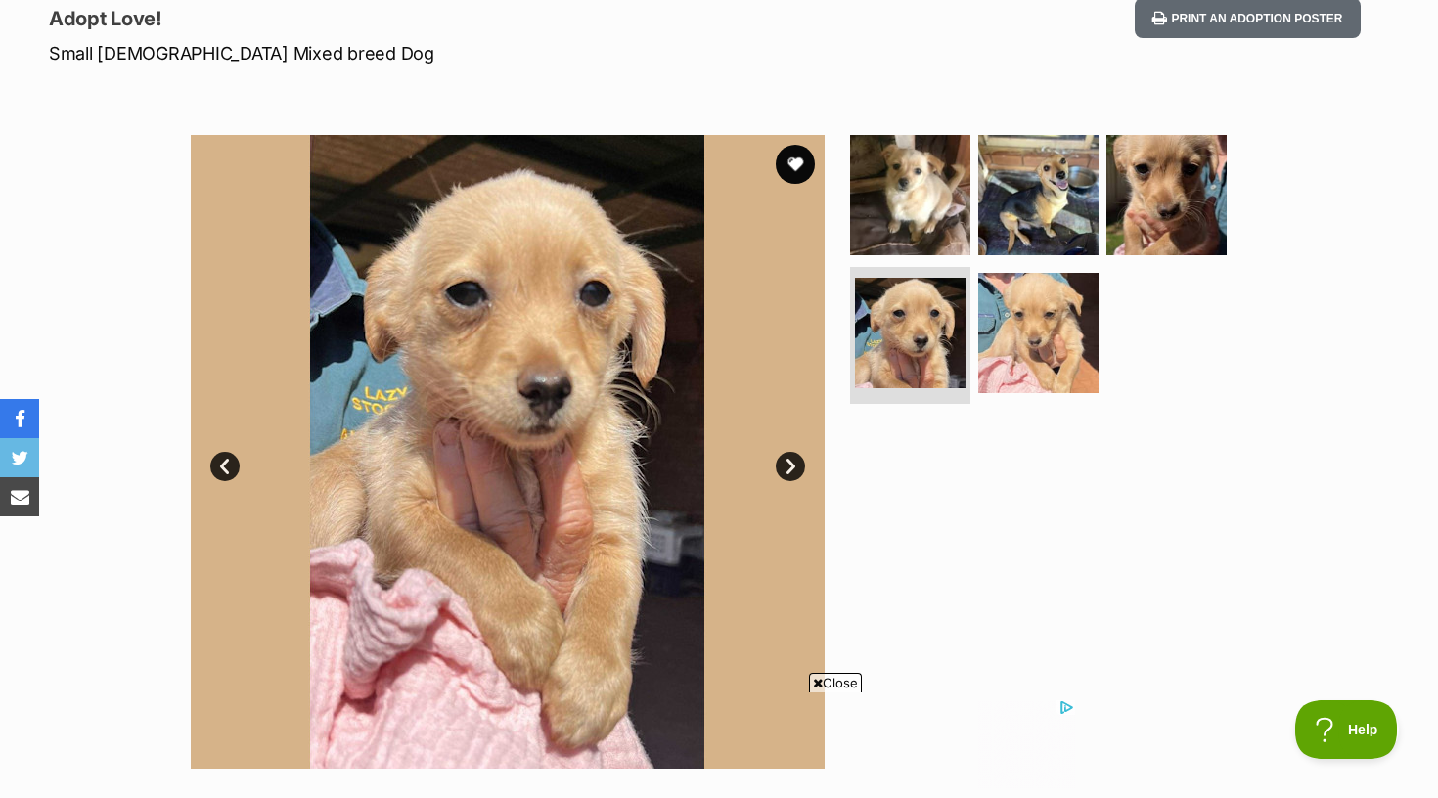
click at [788, 456] on link "Next" at bounding box center [790, 466] width 29 height 29
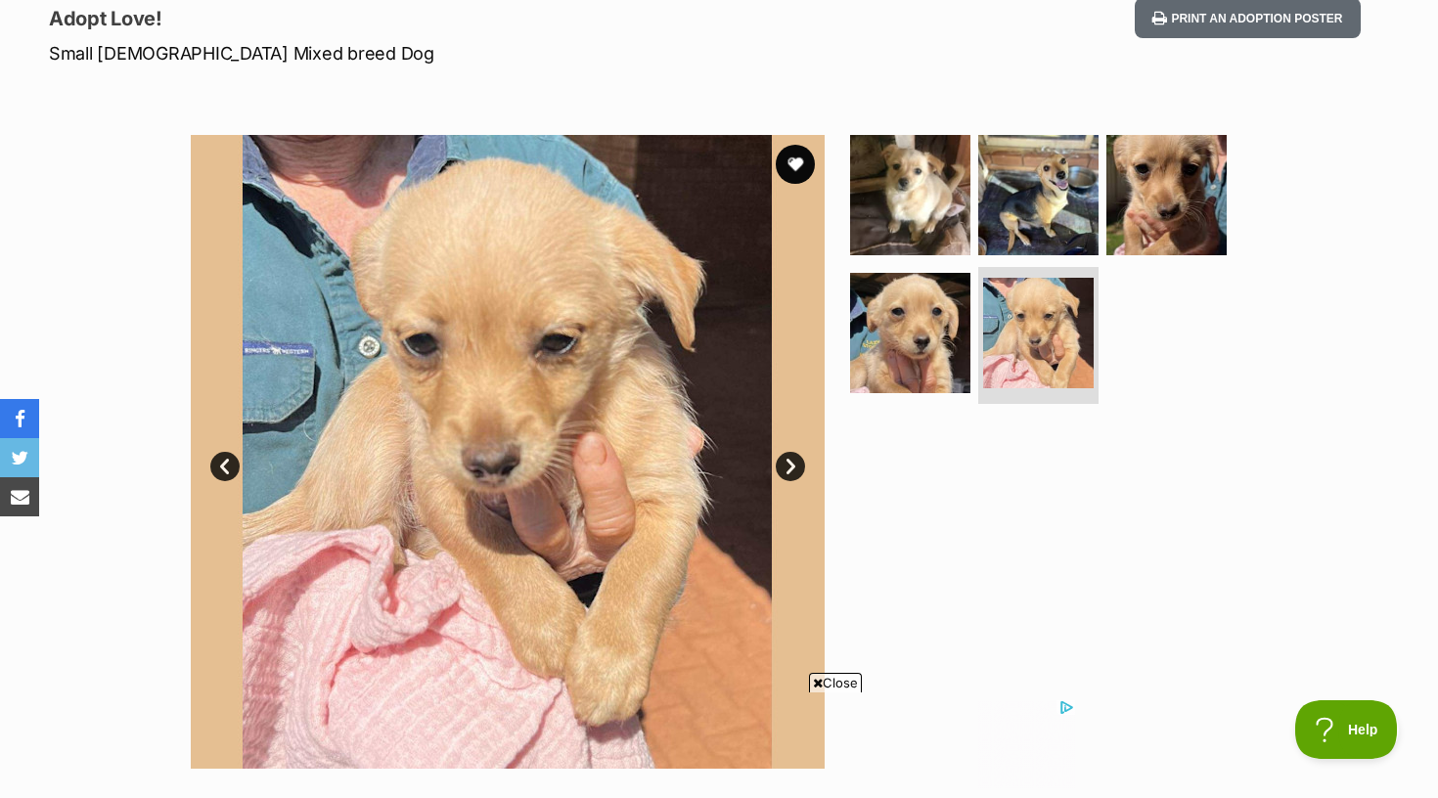
click at [788, 456] on link "Next" at bounding box center [790, 466] width 29 height 29
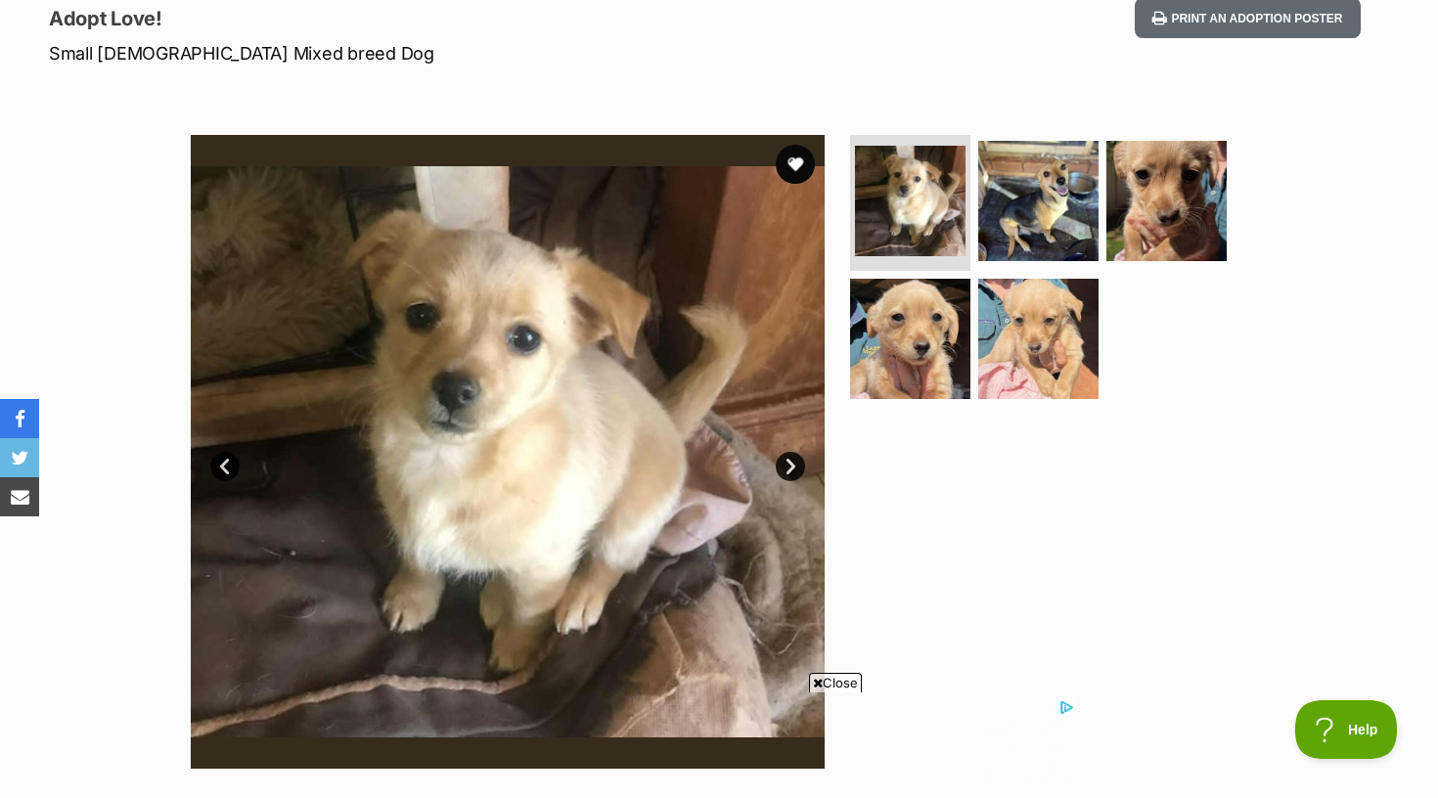
click at [788, 456] on link "Next" at bounding box center [790, 466] width 29 height 29
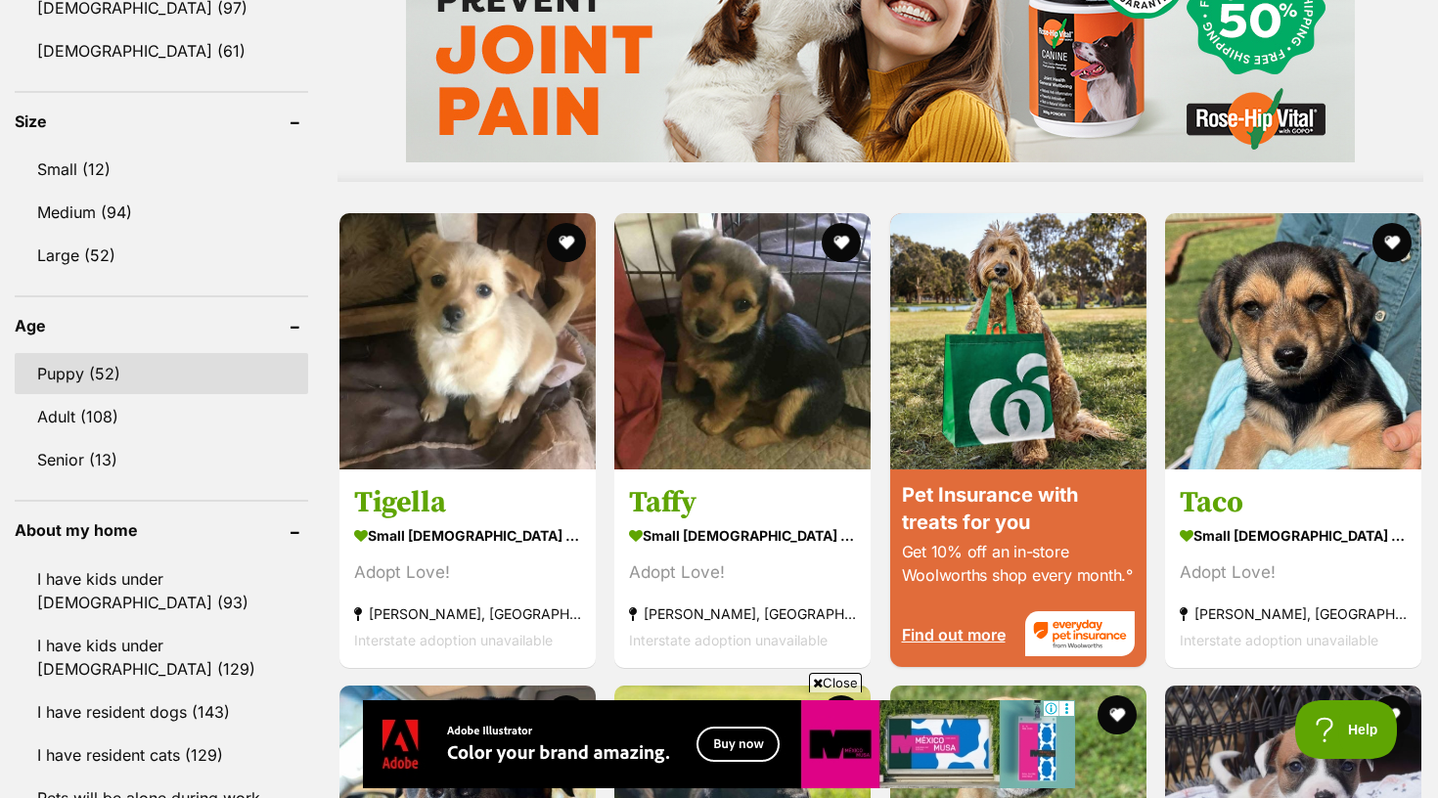
scroll to position [1714, 0]
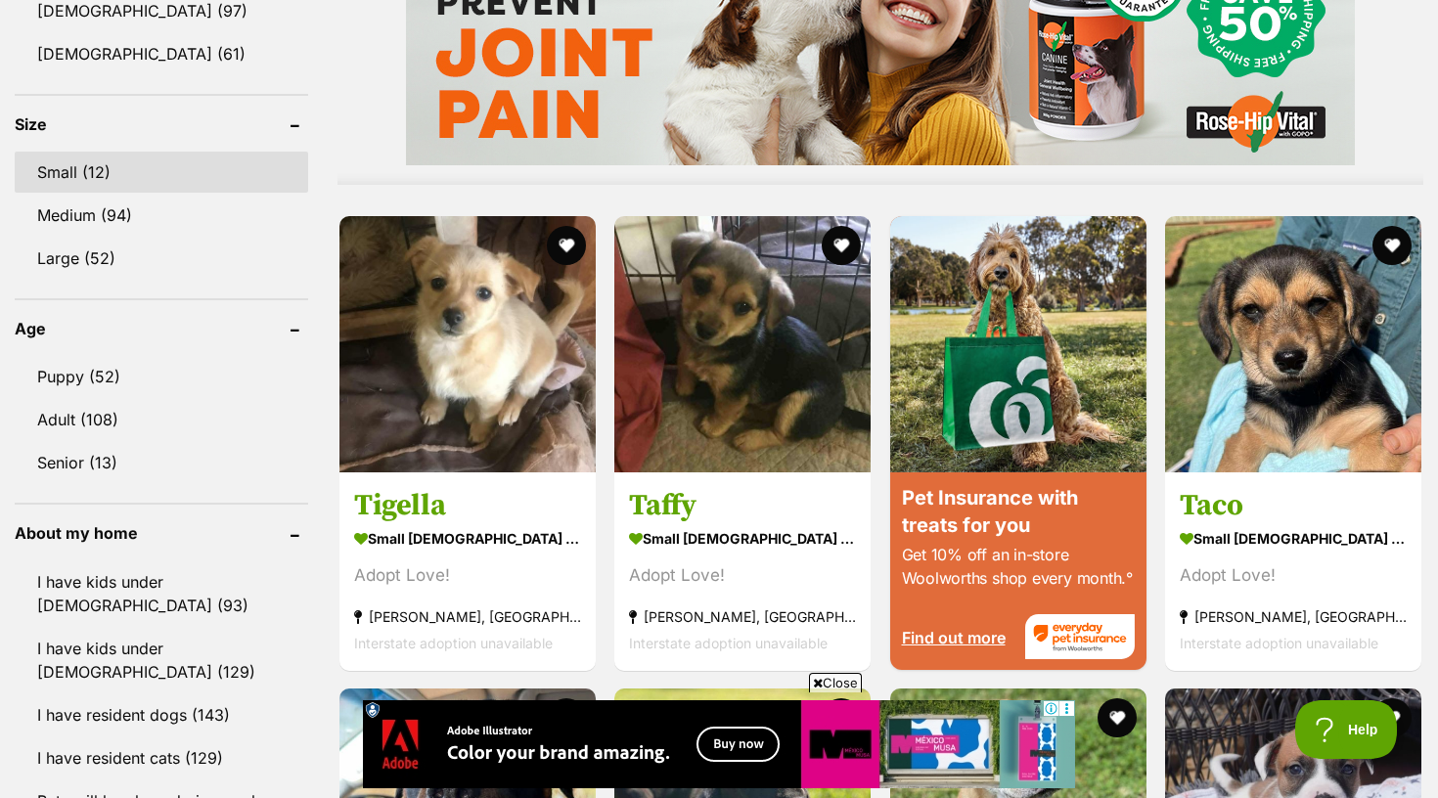
drag, startPoint x: 129, startPoint y: 138, endPoint x: 159, endPoint y: 103, distance: 46.5
click at [159, 133] on ul "Small (12) Medium (94) Large (52)" at bounding box center [162, 206] width 294 height 146
click at [58, 152] on link "Small (12)" at bounding box center [162, 172] width 294 height 41
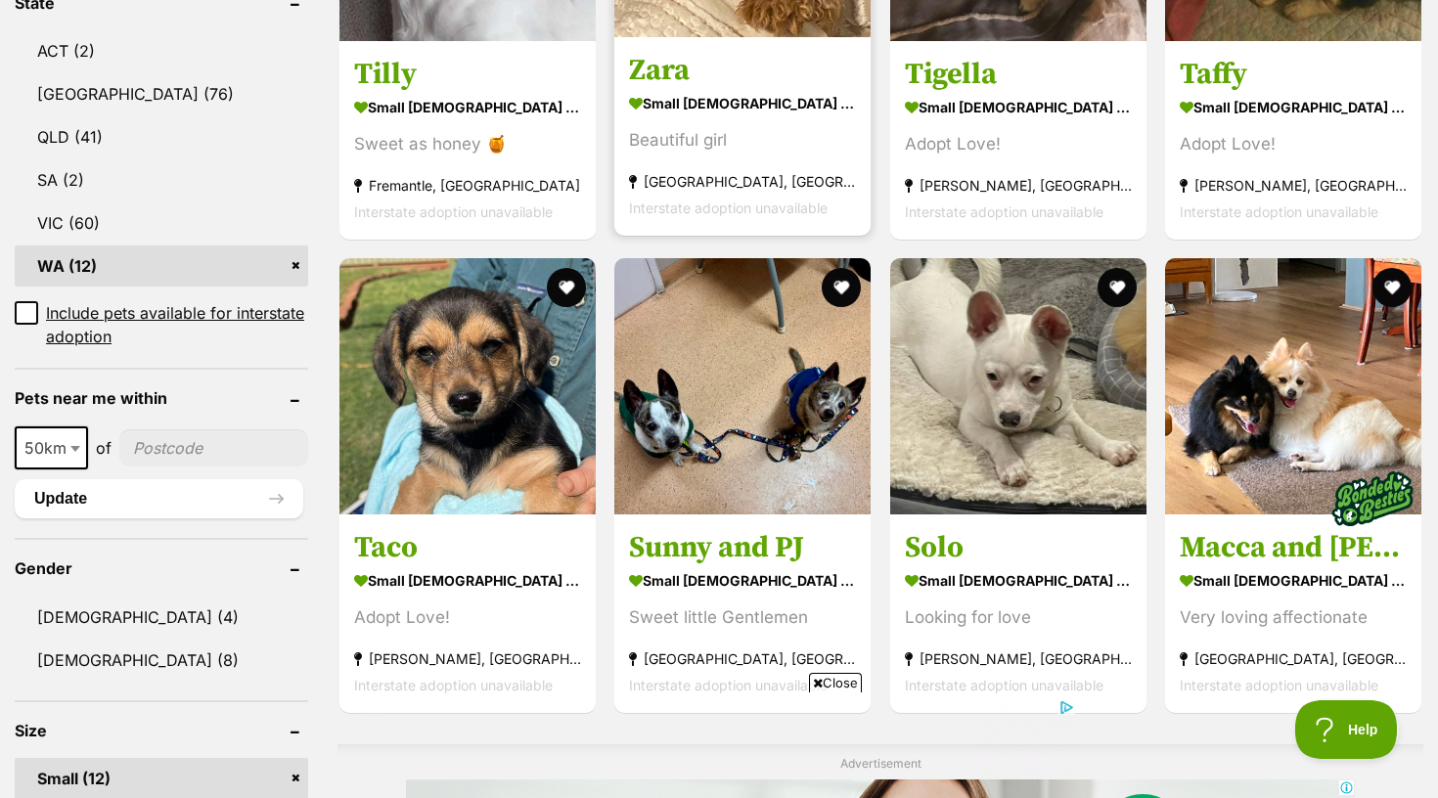
scroll to position [981, 0]
